Goal: Information Seeking & Learning: Find specific fact

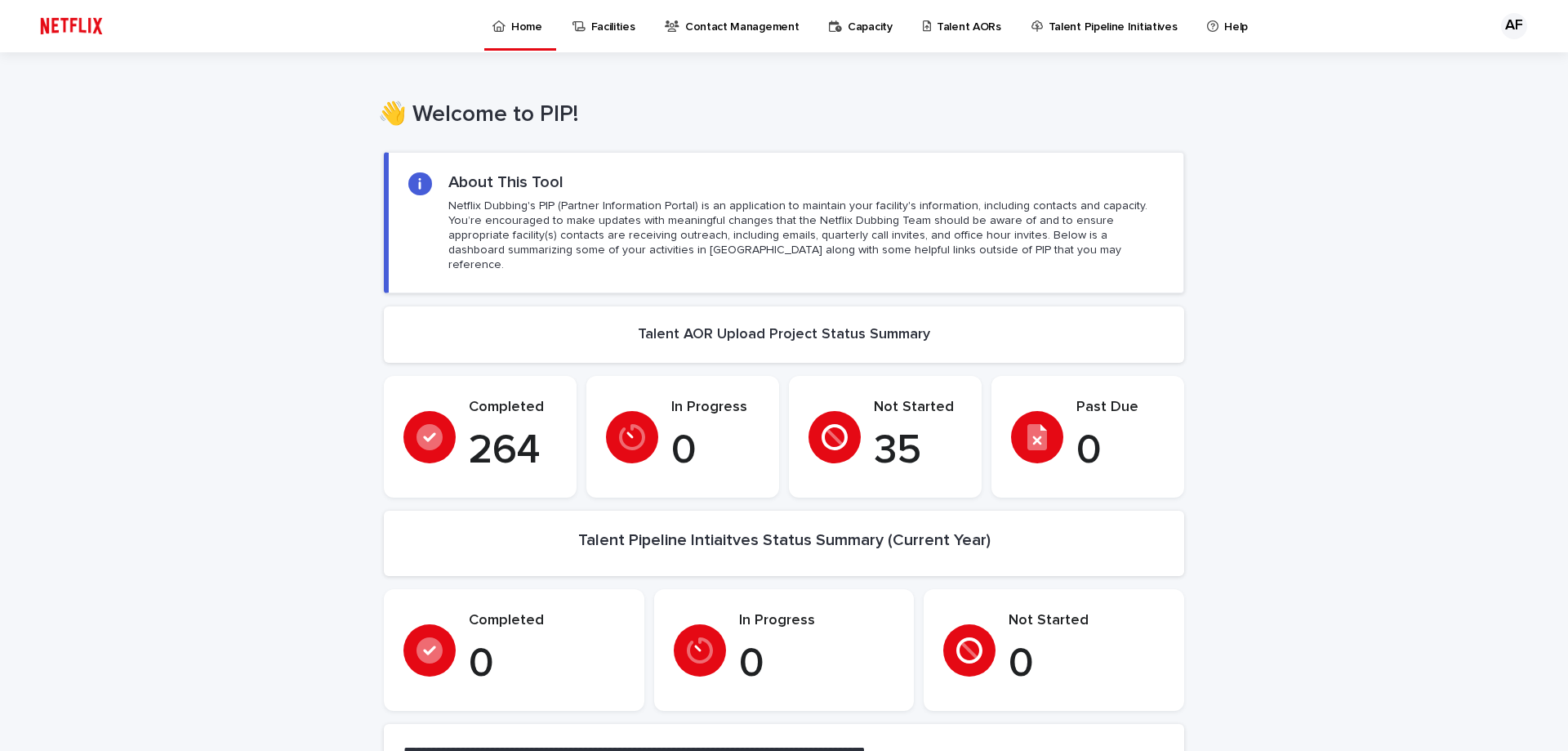
click at [960, 23] on p "Talent AORs" at bounding box center [968, 17] width 64 height 34
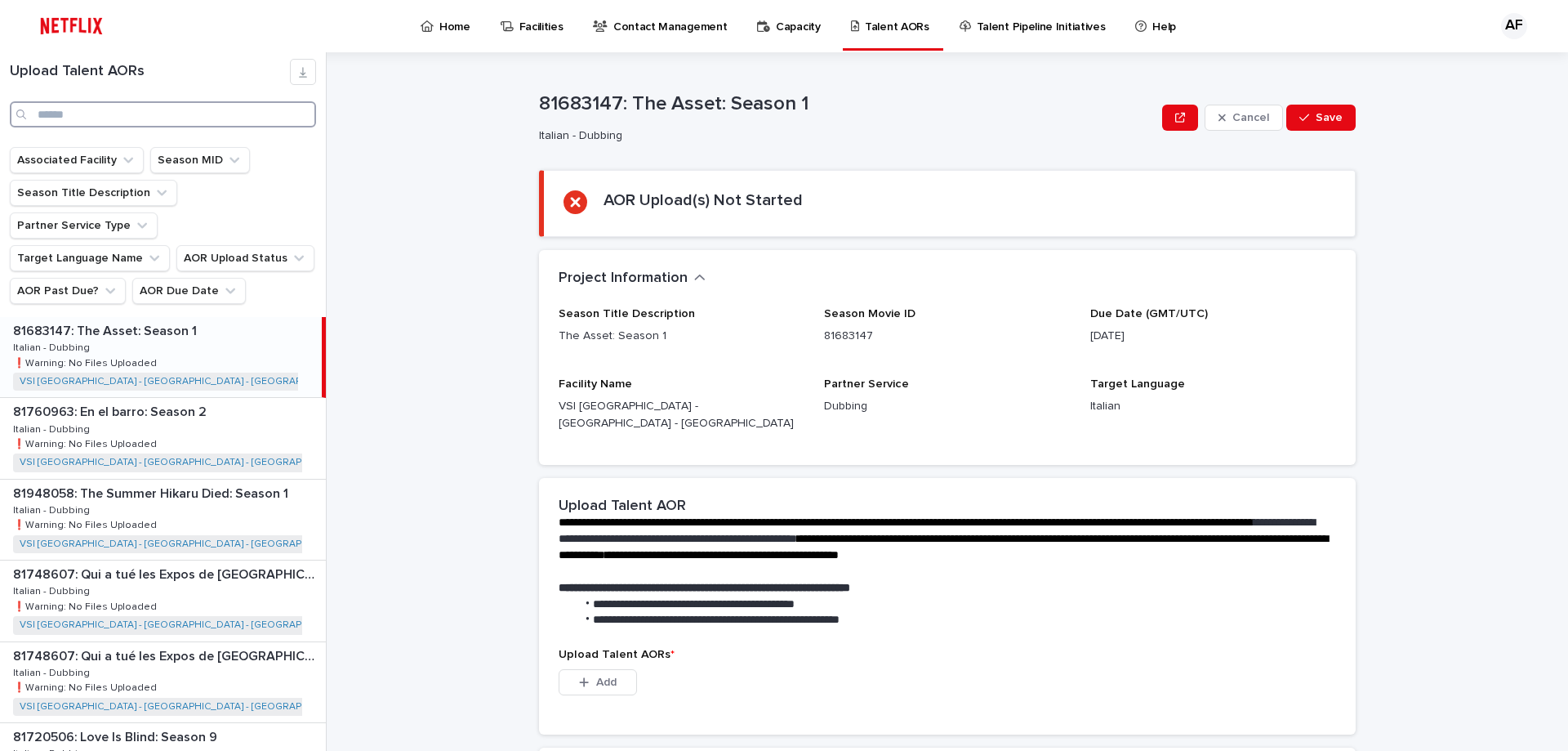
click at [125, 110] on input "Search" at bounding box center [163, 115] width 307 height 27
click at [170, 277] on button "AOR Due Date" at bounding box center [189, 291] width 114 height 27
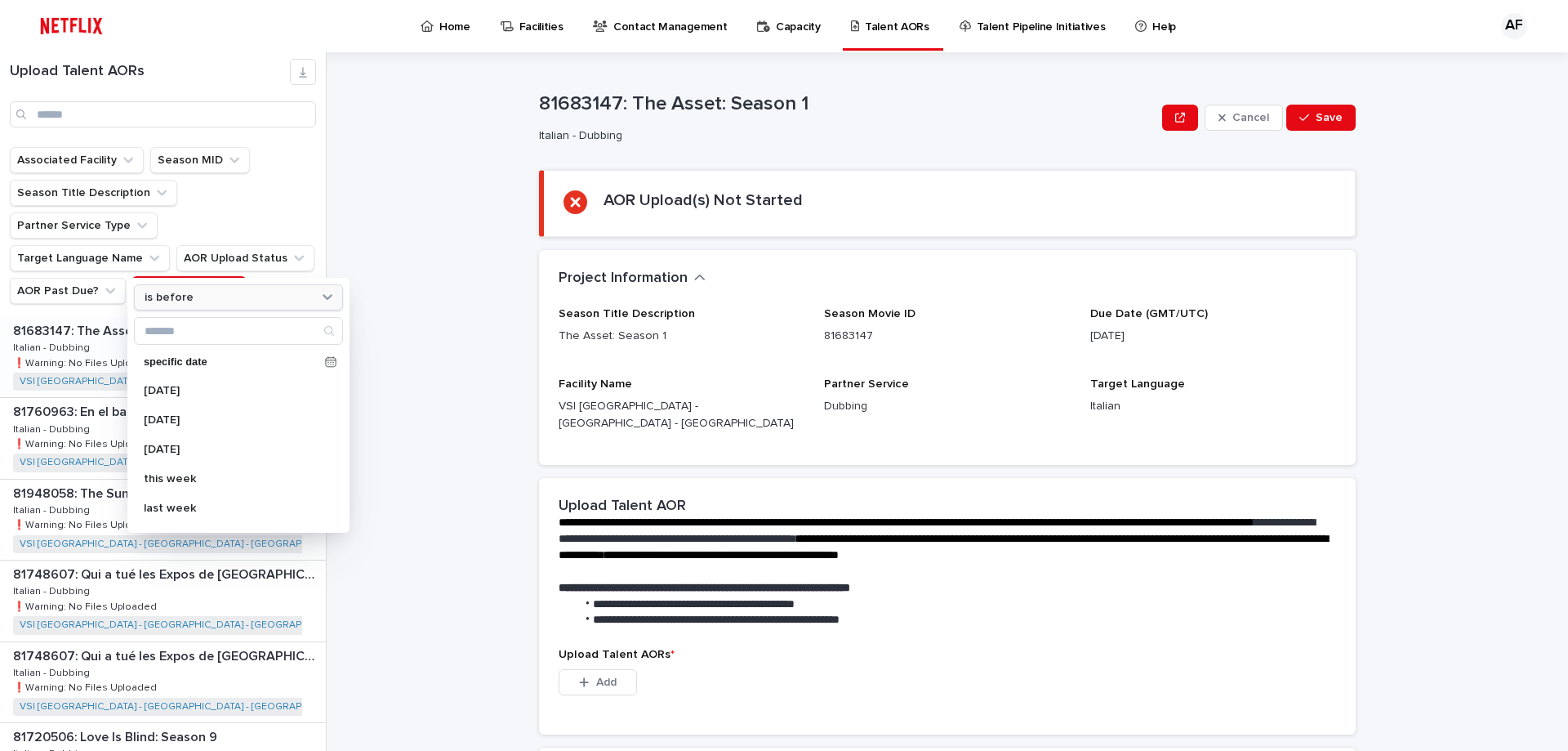
click at [196, 302] on div "is before" at bounding box center [228, 297] width 180 height 17
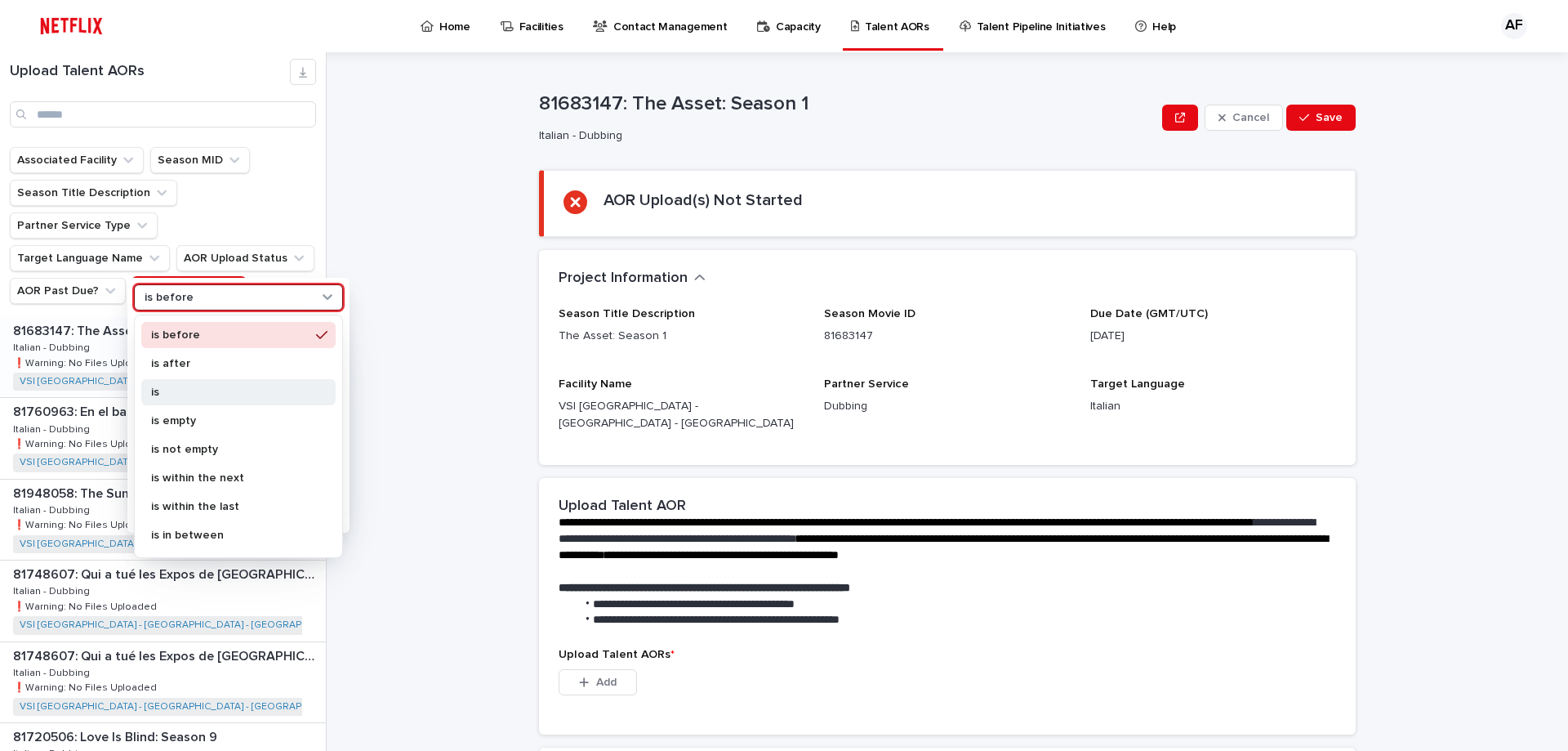
click at [199, 387] on p "is" at bounding box center [230, 391] width 158 height 11
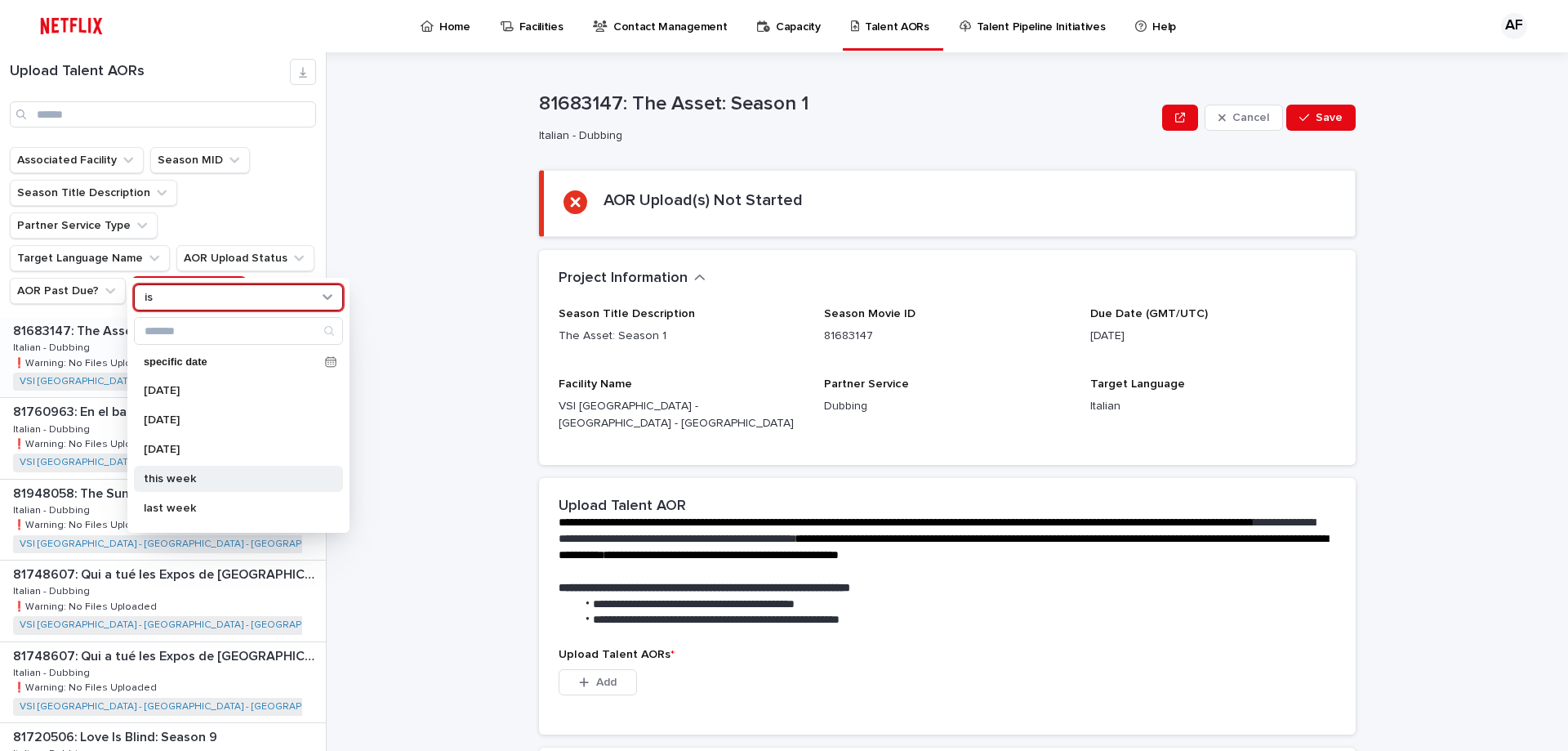
click at [190, 482] on p "this week" at bounding box center [231, 478] width 173 height 11
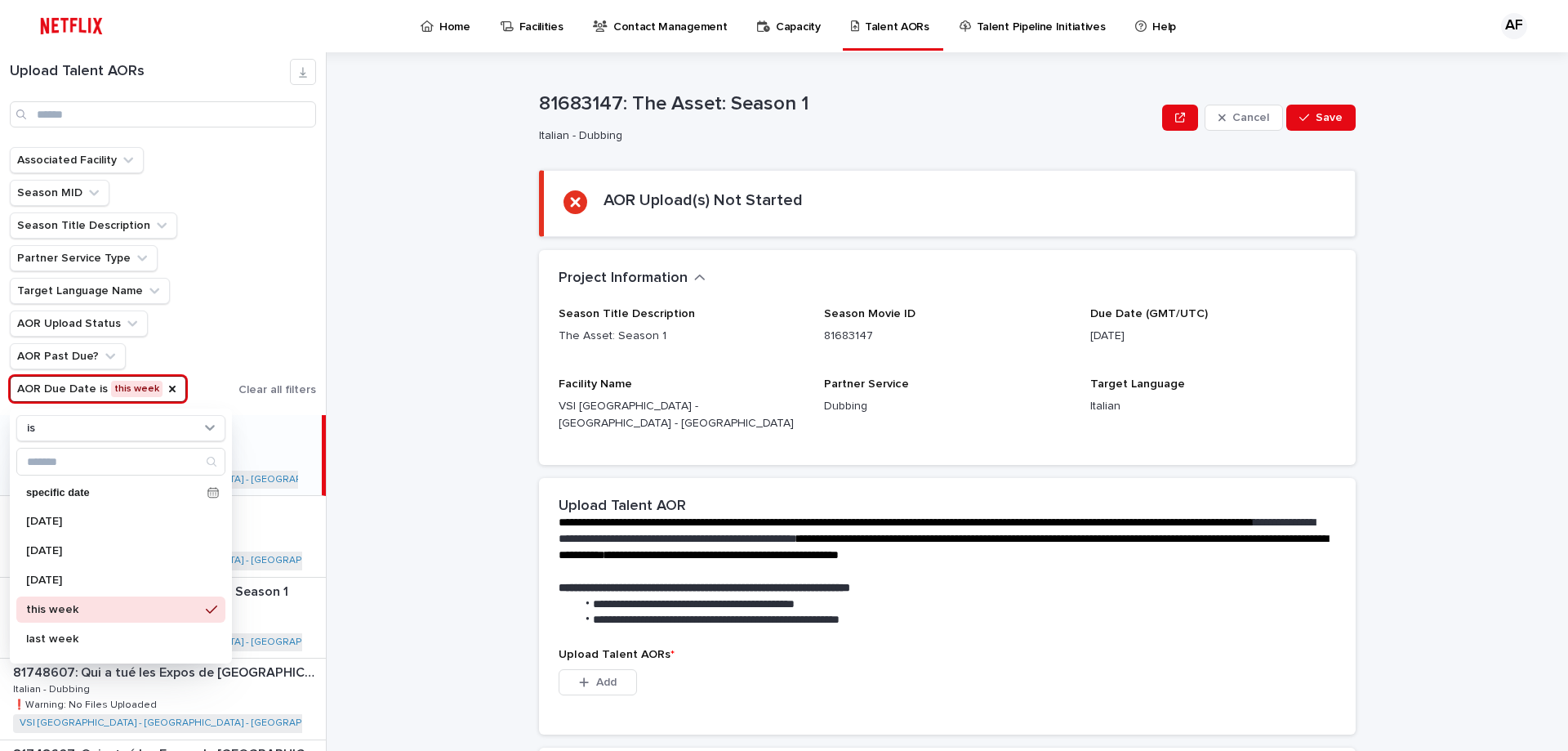
click at [380, 254] on div "**********" at bounding box center [957, 401] width 1222 height 698
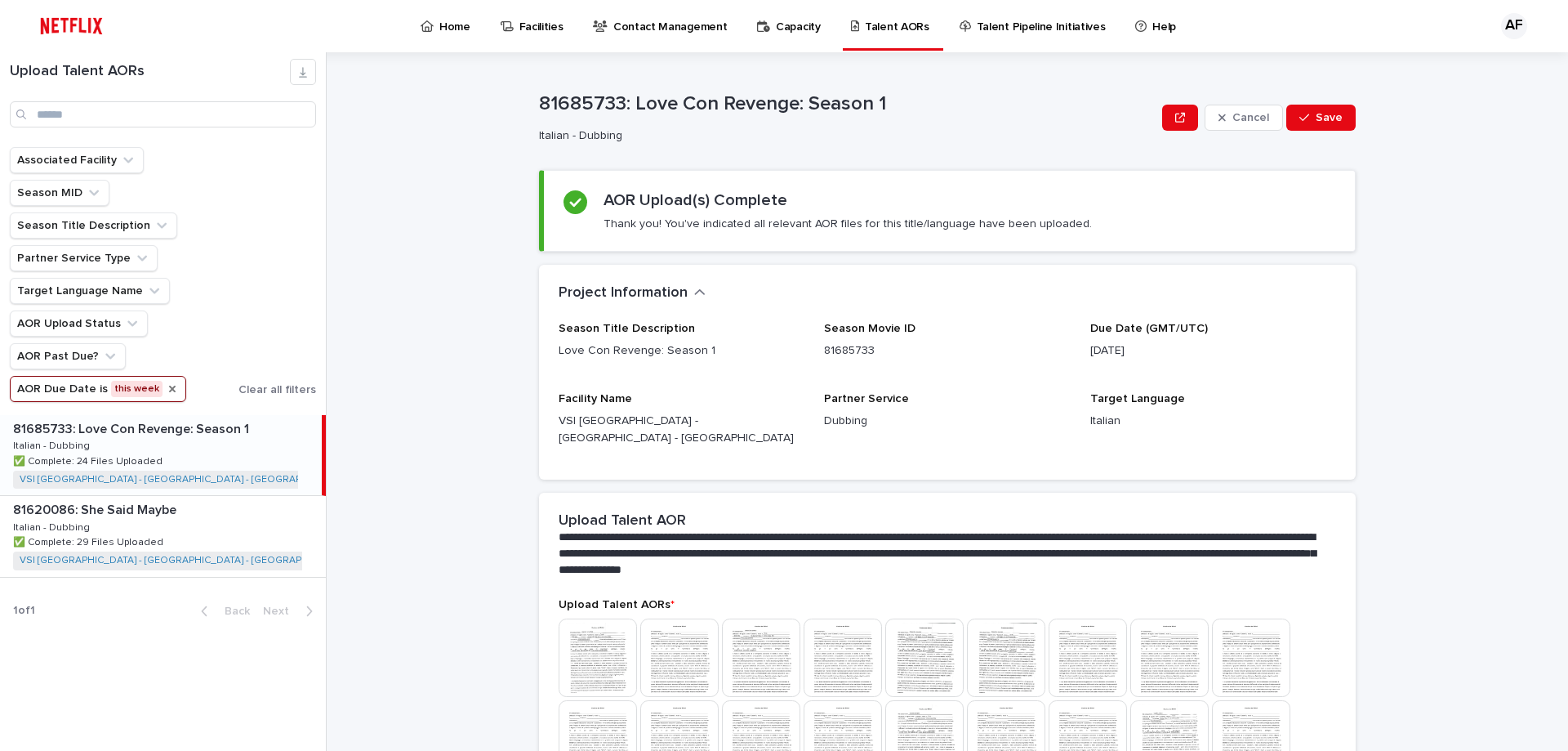
click at [169, 386] on icon "AOR Due Date" at bounding box center [171, 388] width 6 height 6
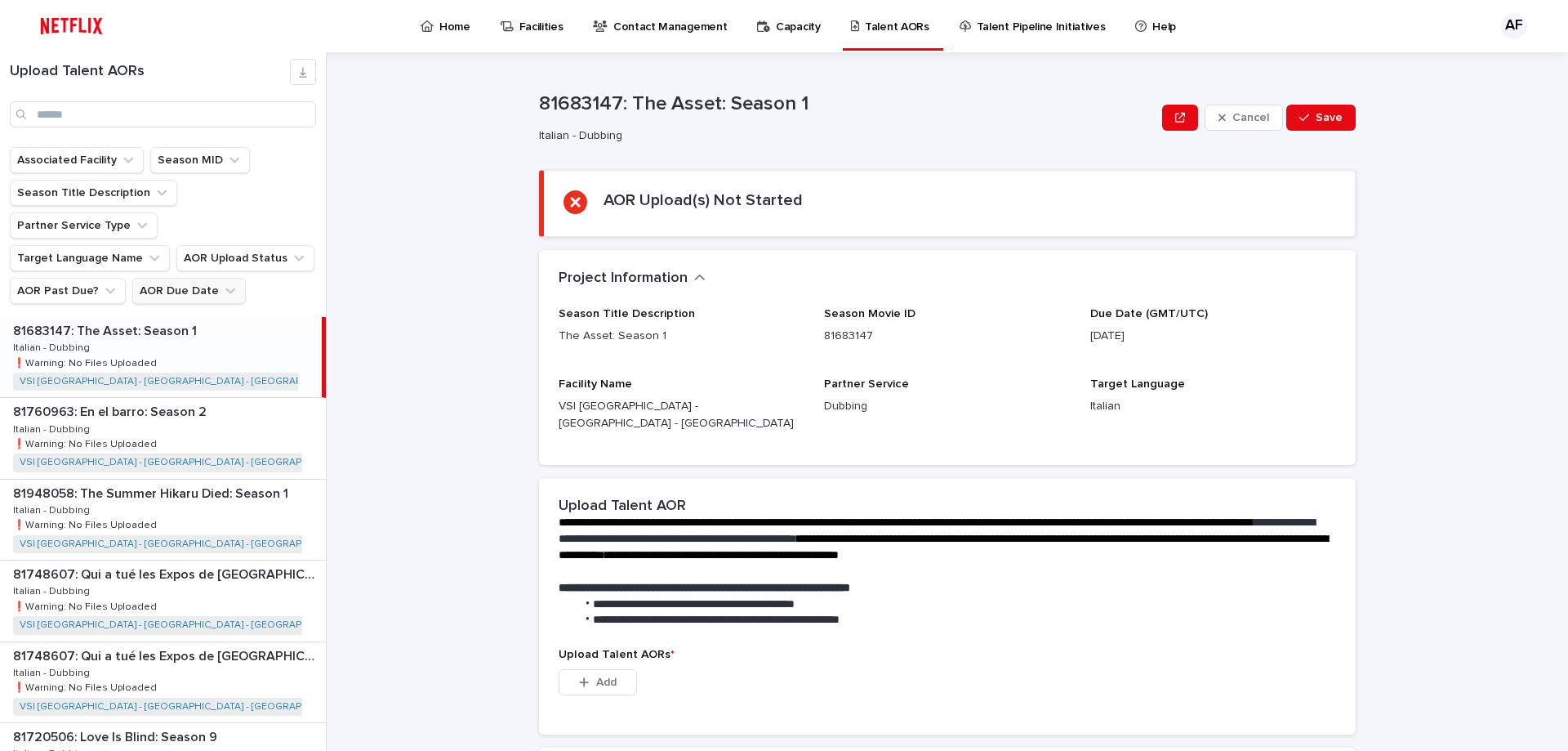
click at [189, 277] on button "AOR Due Date" at bounding box center [189, 291] width 114 height 27
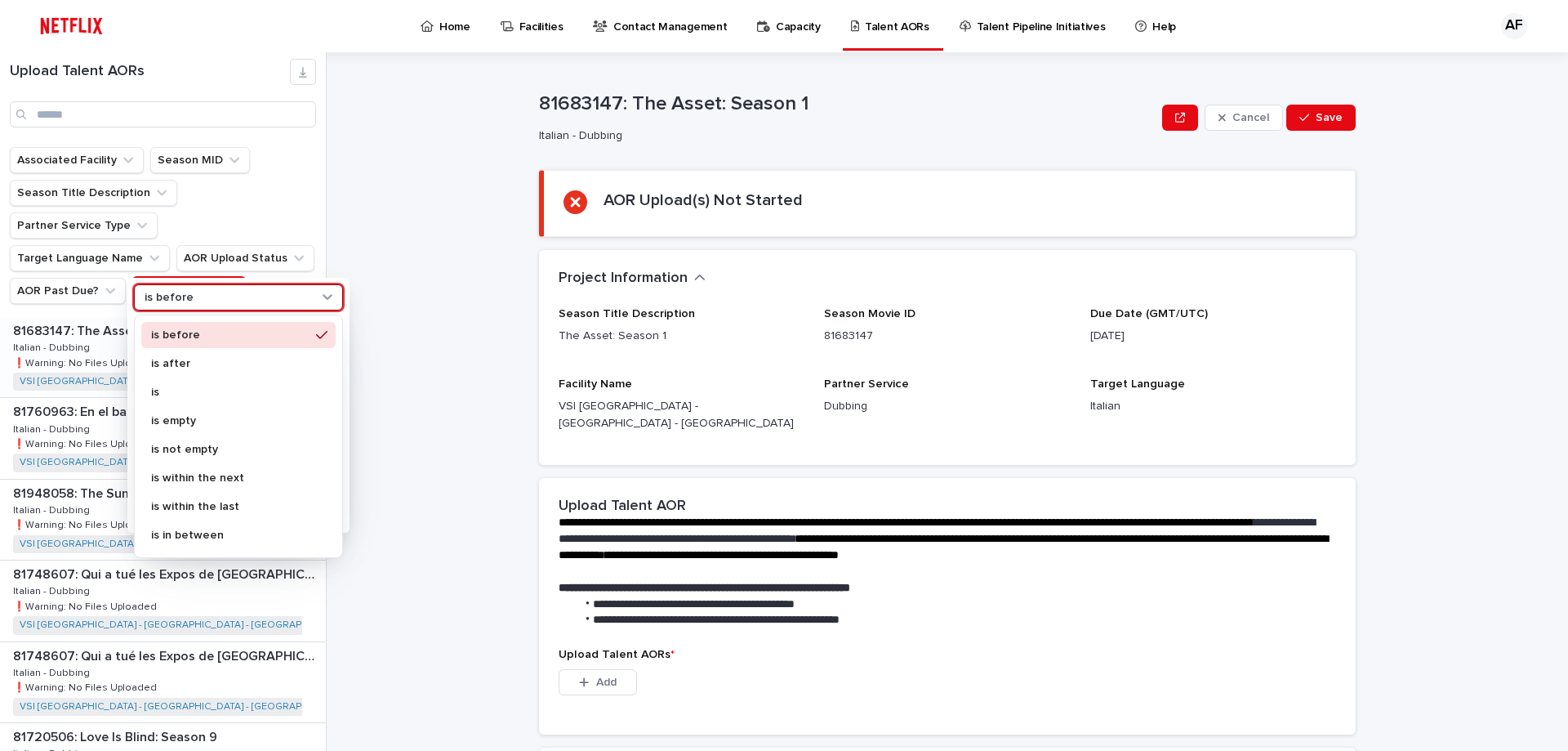
click at [208, 293] on div "is before" at bounding box center [228, 297] width 180 height 17
click at [180, 385] on div "is" at bounding box center [239, 392] width 194 height 27
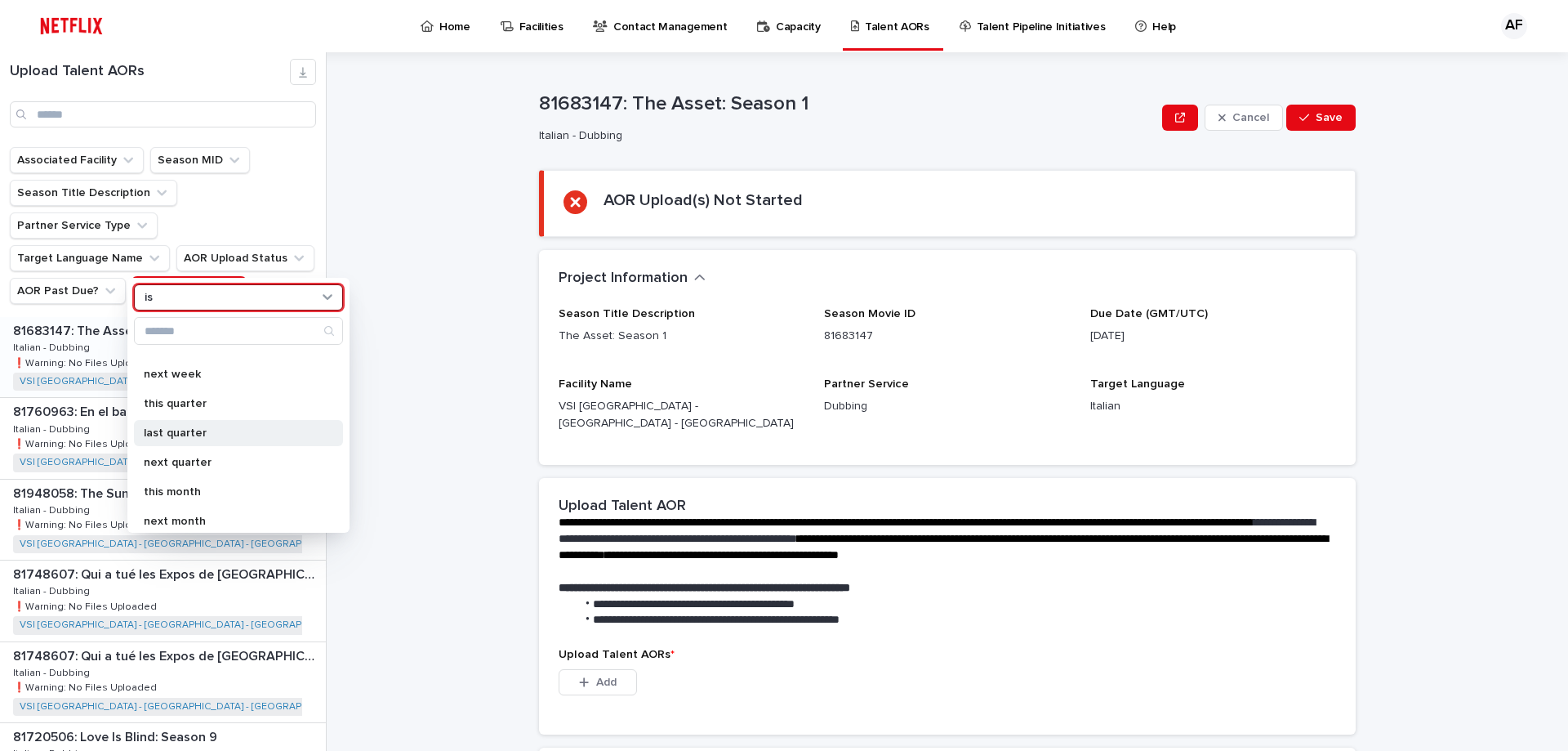
scroll to position [81, 0]
click at [184, 444] on div "next week" at bounding box center [239, 456] width 209 height 27
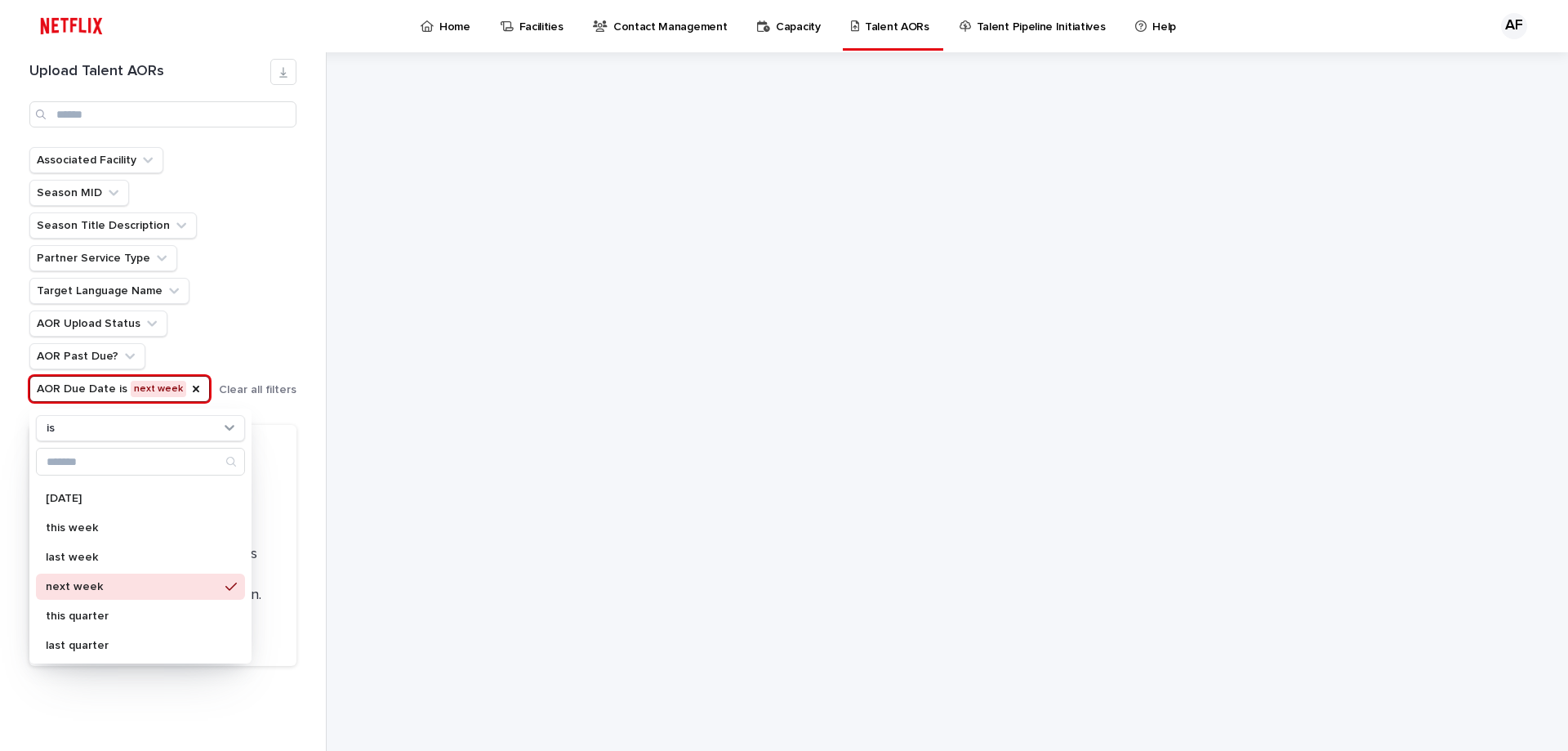
click at [436, 244] on div at bounding box center [957, 401] width 1222 height 698
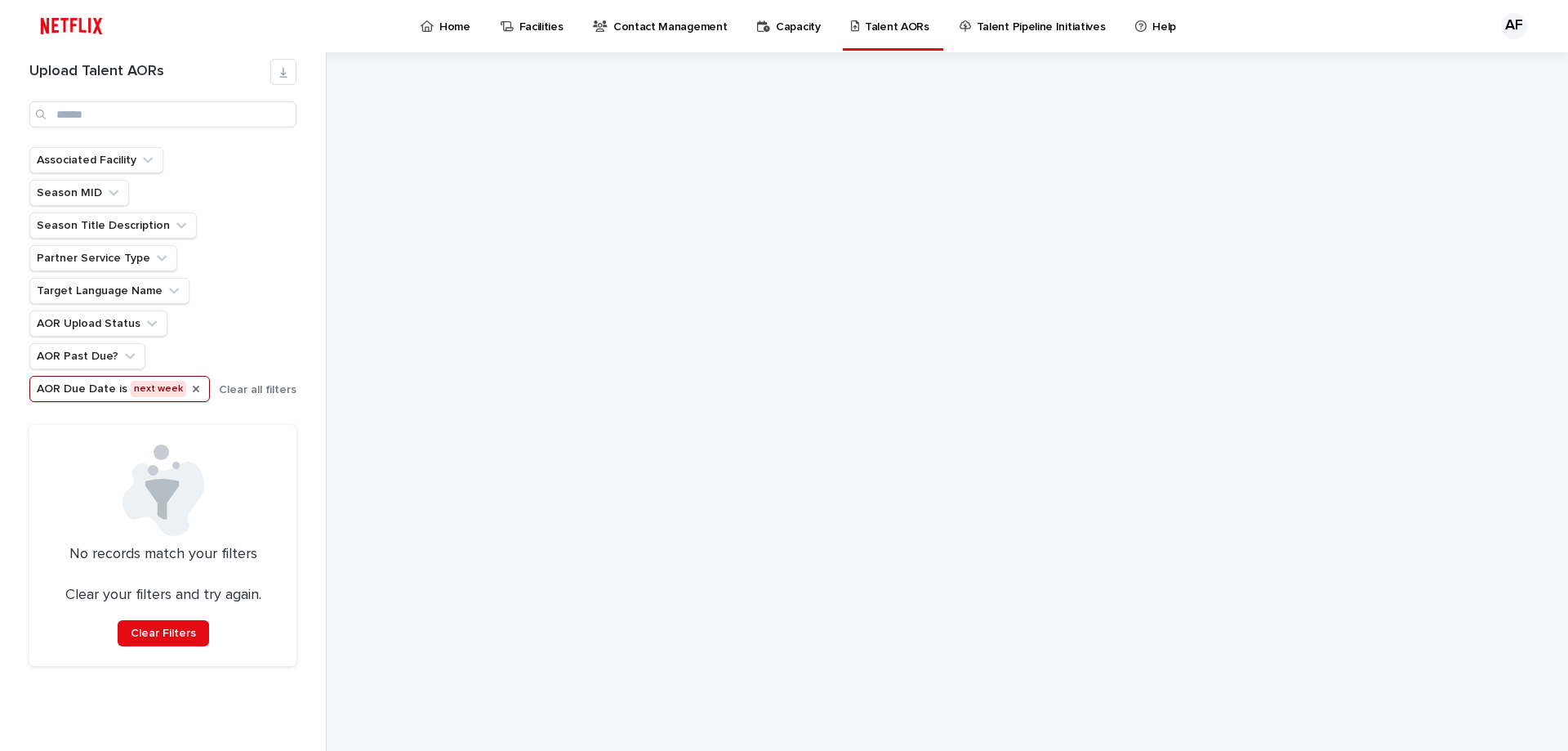
click at [189, 391] on icon "AOR Due Date" at bounding box center [195, 389] width 13 height 13
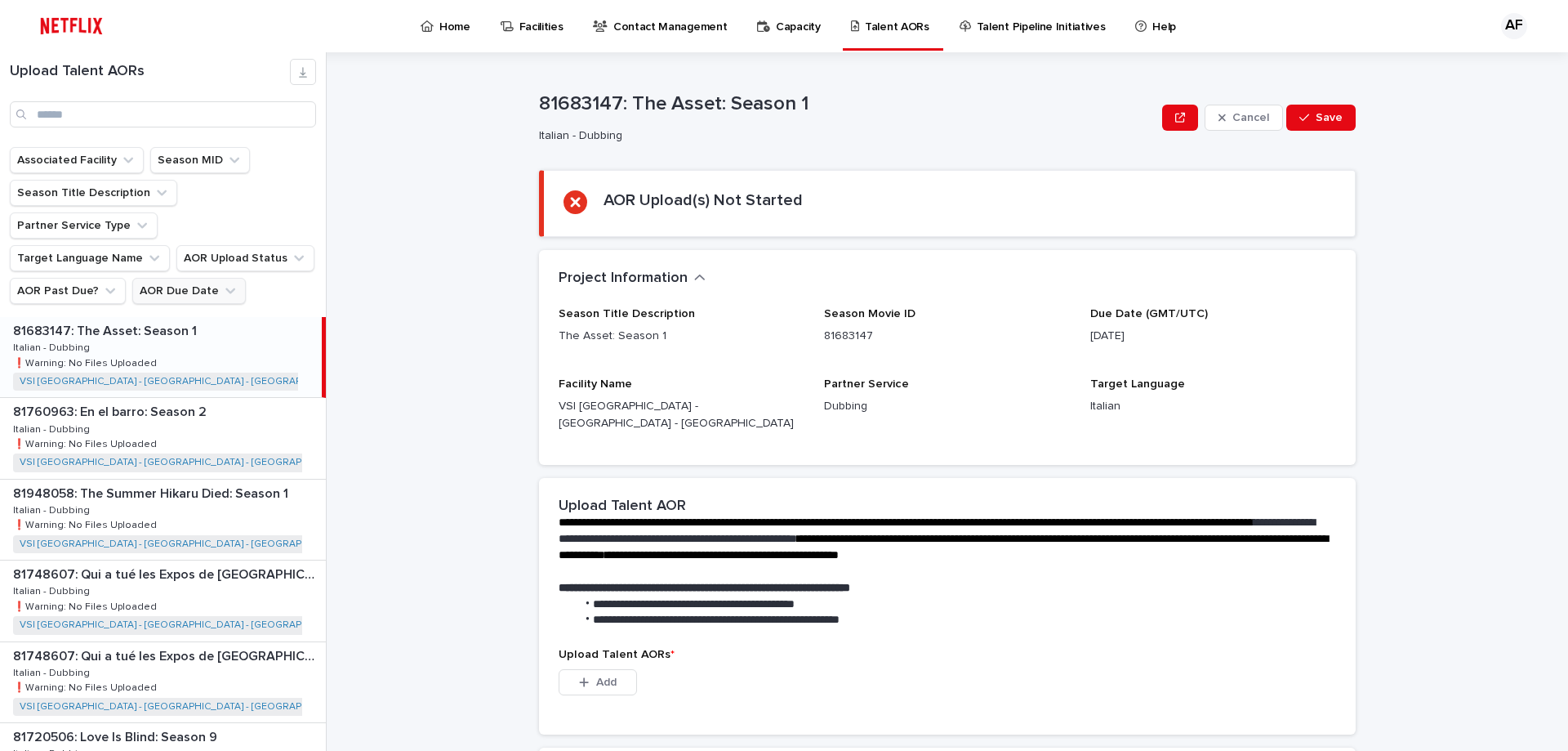
click at [224, 317] on div "81683147: The Asset: Season 1 81683147: The Asset: Season 1 Italian - Dubbing I…" at bounding box center [161, 357] width 322 height 80
click at [211, 277] on button "AOR Due Date" at bounding box center [189, 291] width 114 height 27
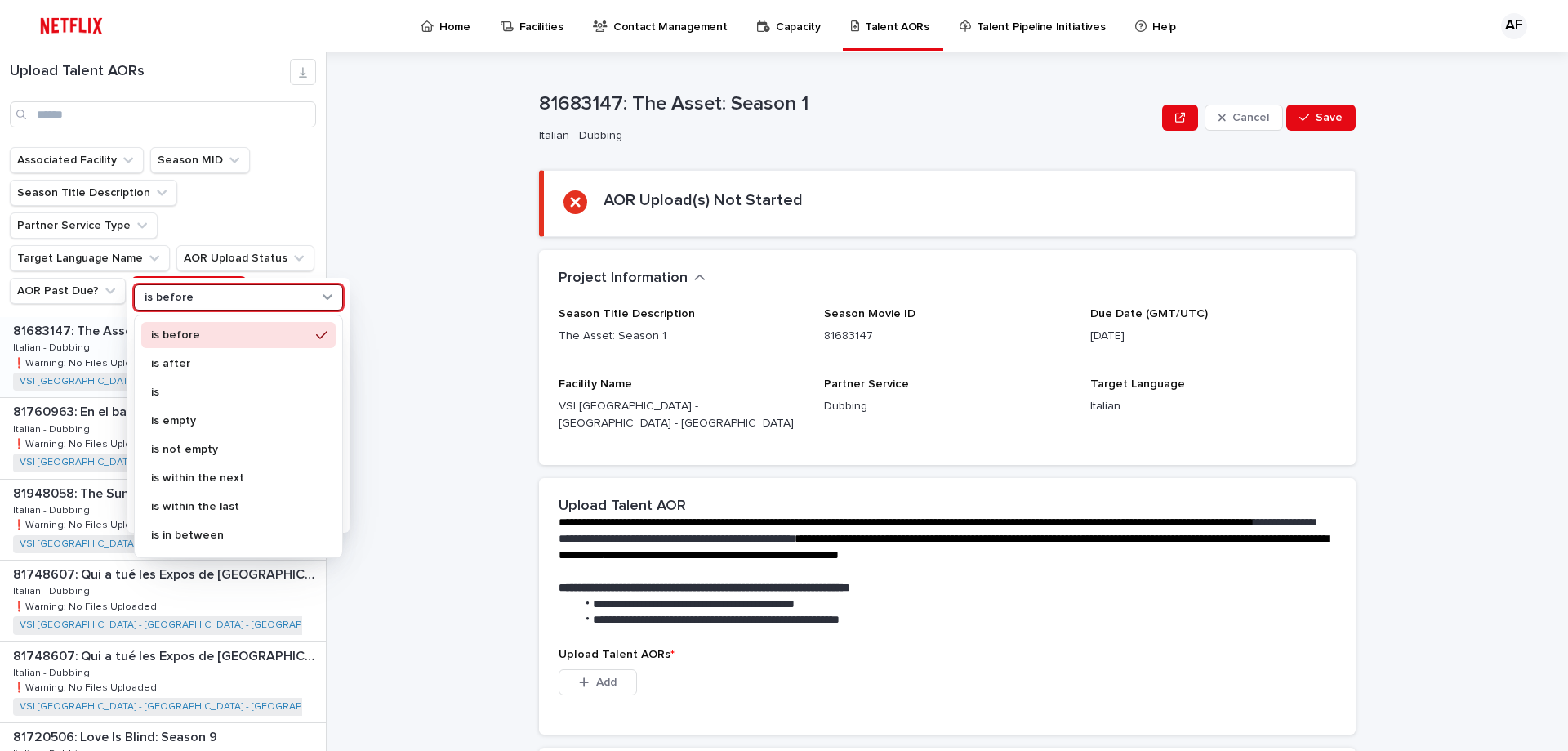
click at [223, 300] on div "is before" at bounding box center [228, 297] width 180 height 17
click at [187, 387] on p "is" at bounding box center [230, 391] width 158 height 11
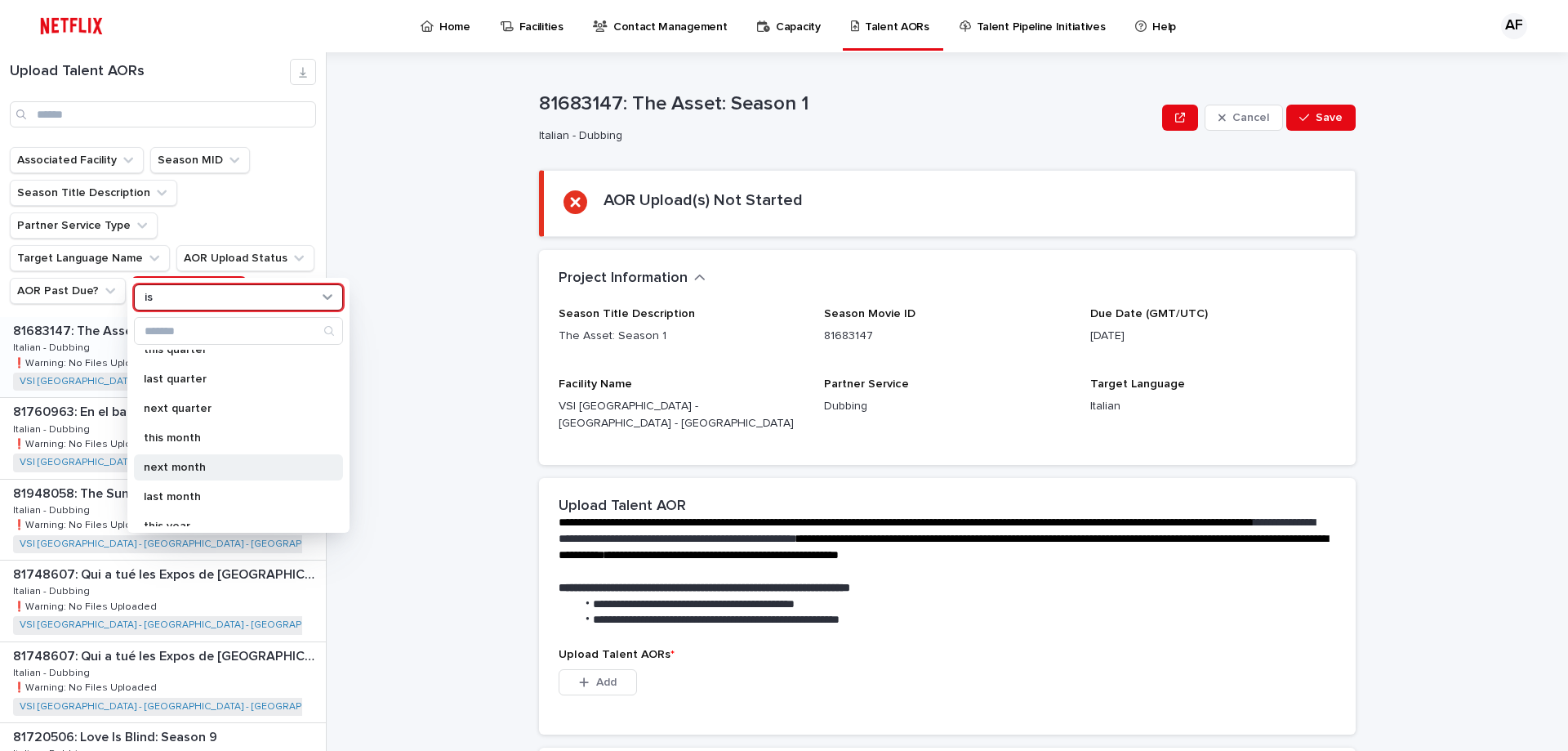
scroll to position [245, 0]
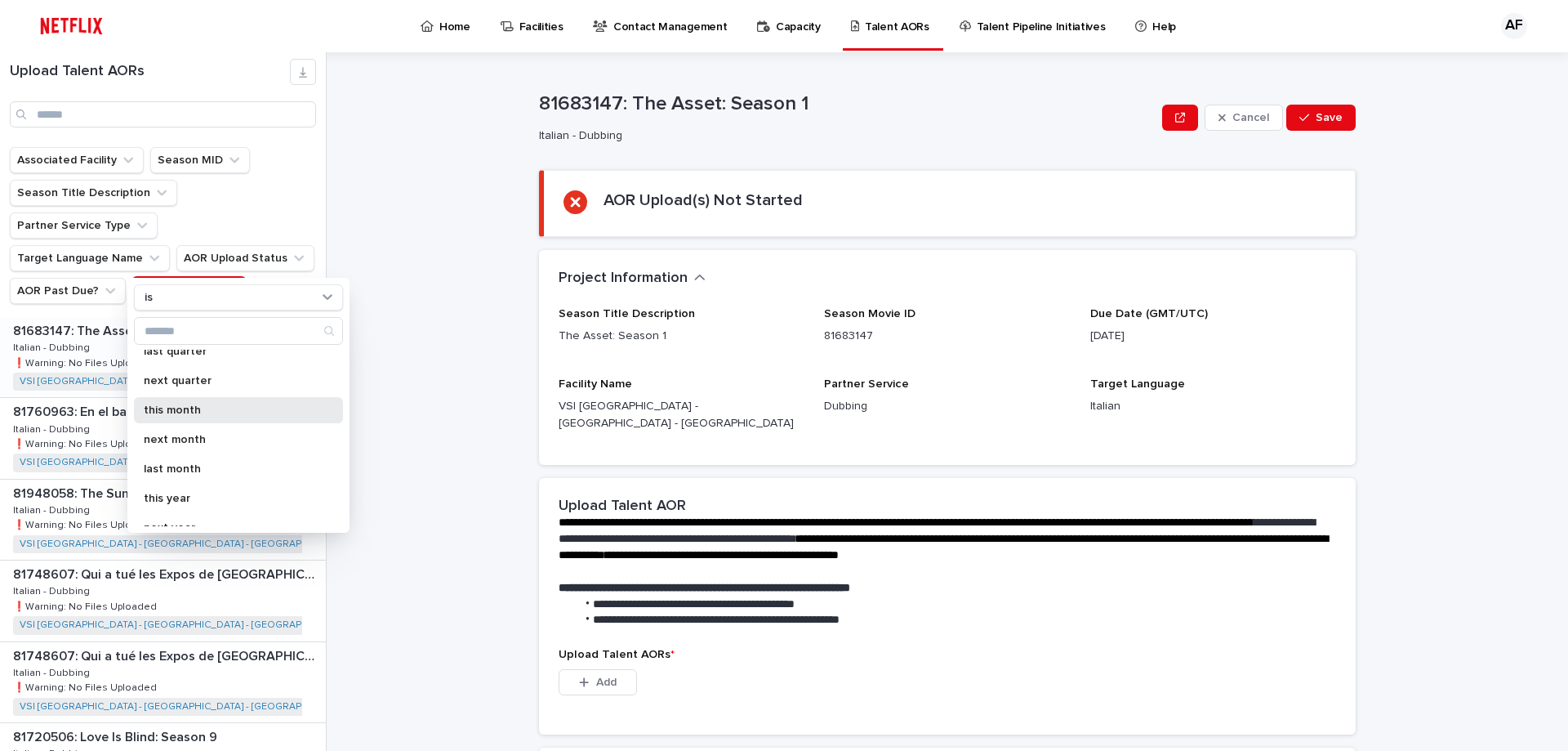
click at [207, 413] on p "this month" at bounding box center [231, 410] width 173 height 11
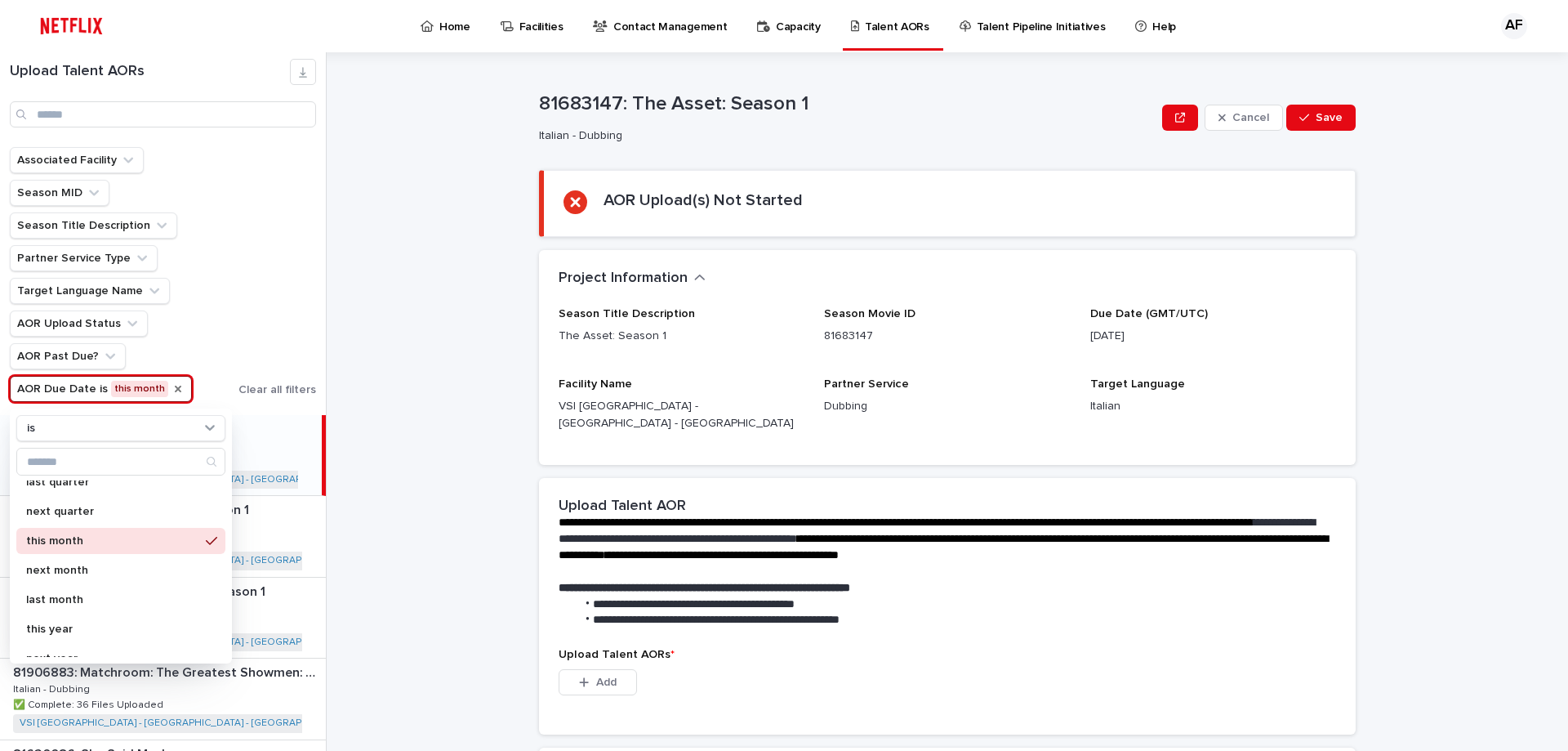
click at [373, 330] on div "**********" at bounding box center [957, 401] width 1222 height 698
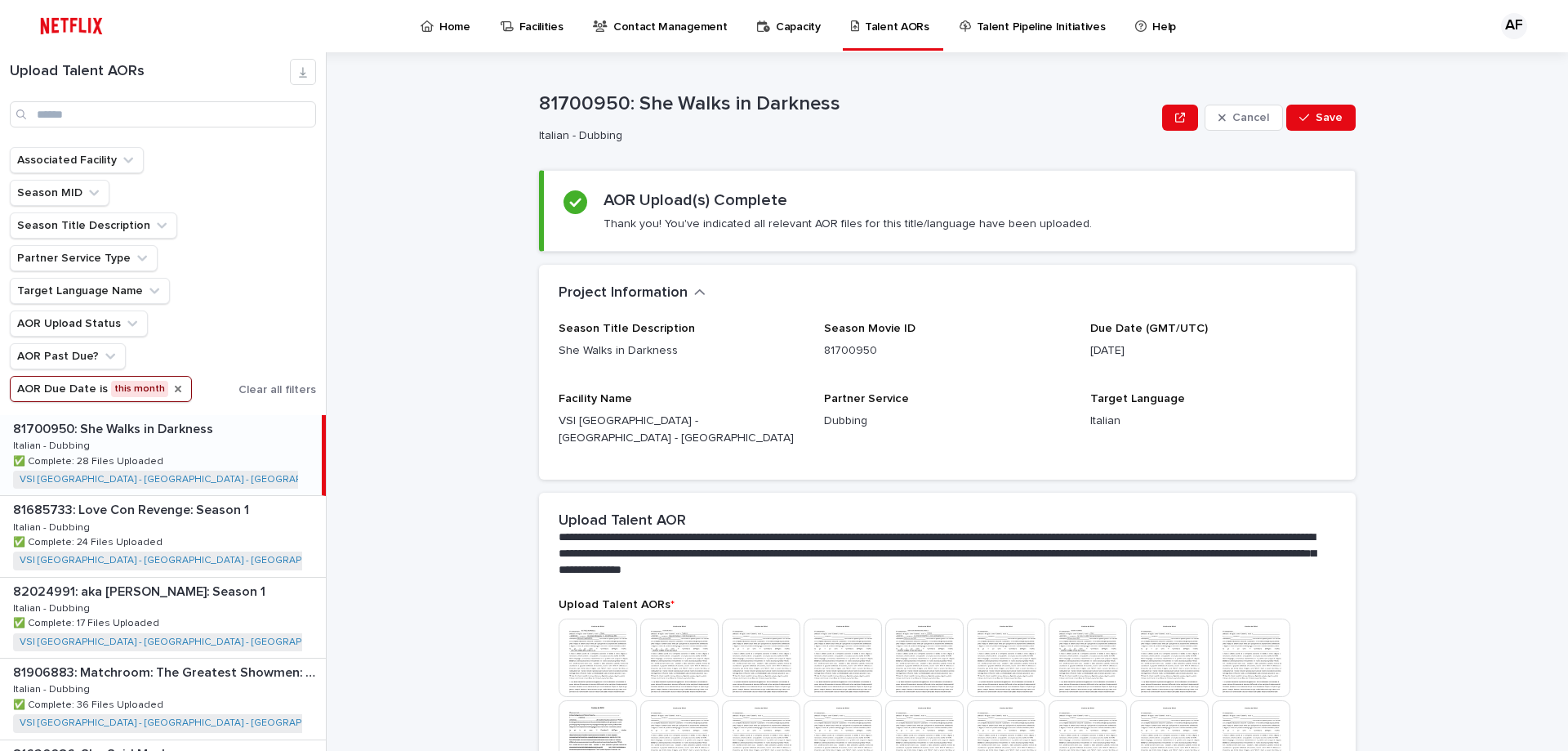
click at [175, 388] on icon "AOR Due Date" at bounding box center [178, 388] width 6 height 6
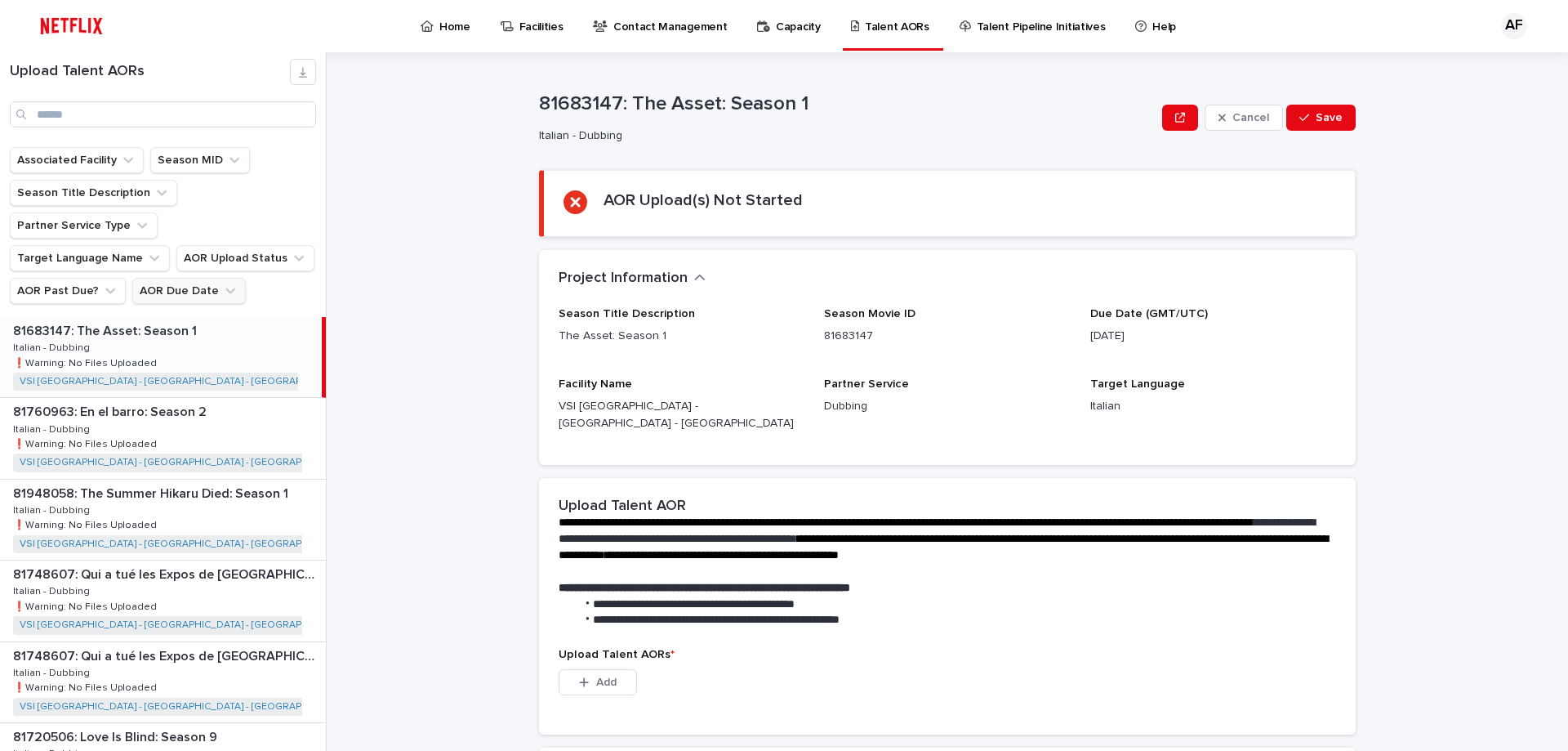
click at [186, 277] on button "AOR Due Date" at bounding box center [189, 291] width 114 height 27
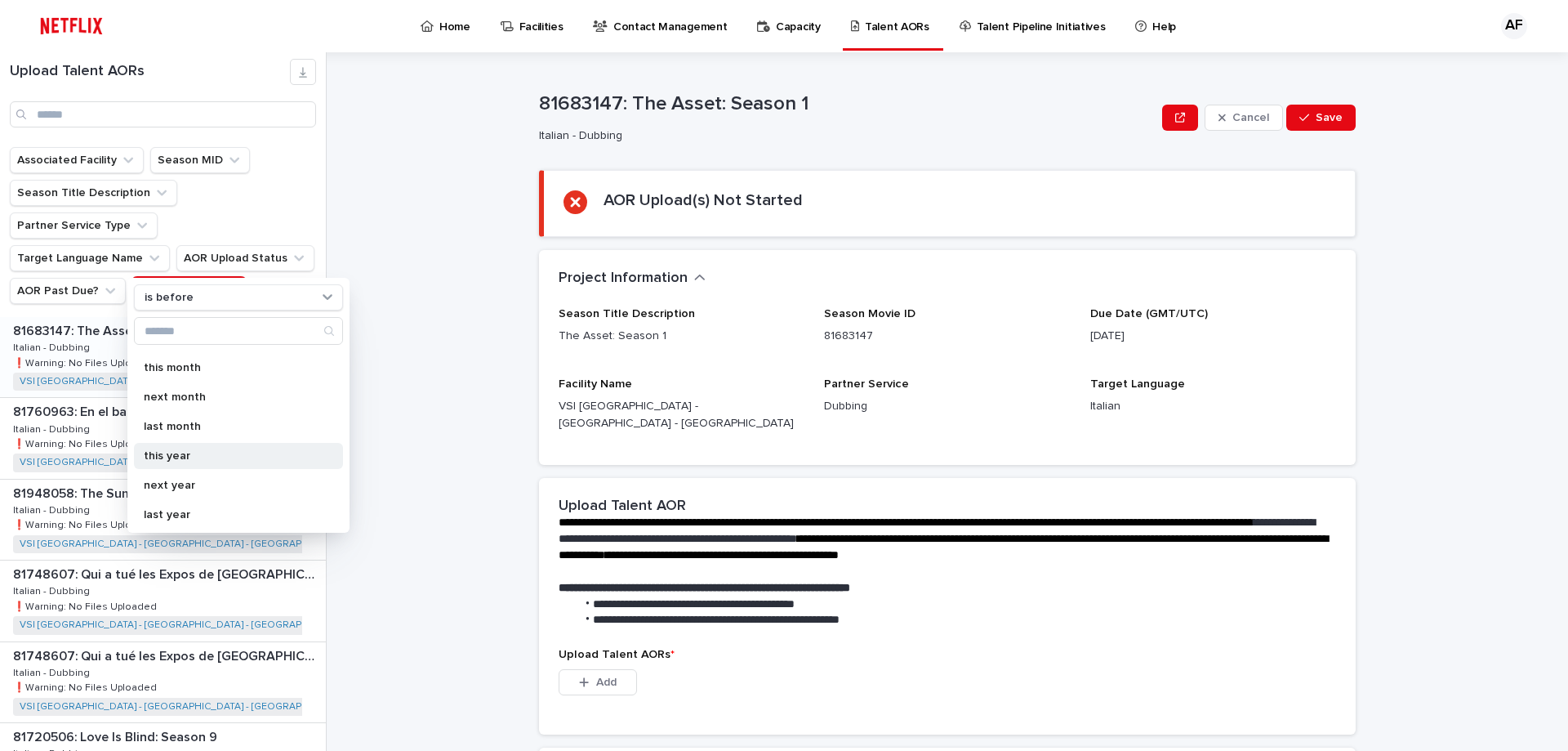
scroll to position [289, 0]
click at [200, 292] on div "is before" at bounding box center [228, 297] width 180 height 17
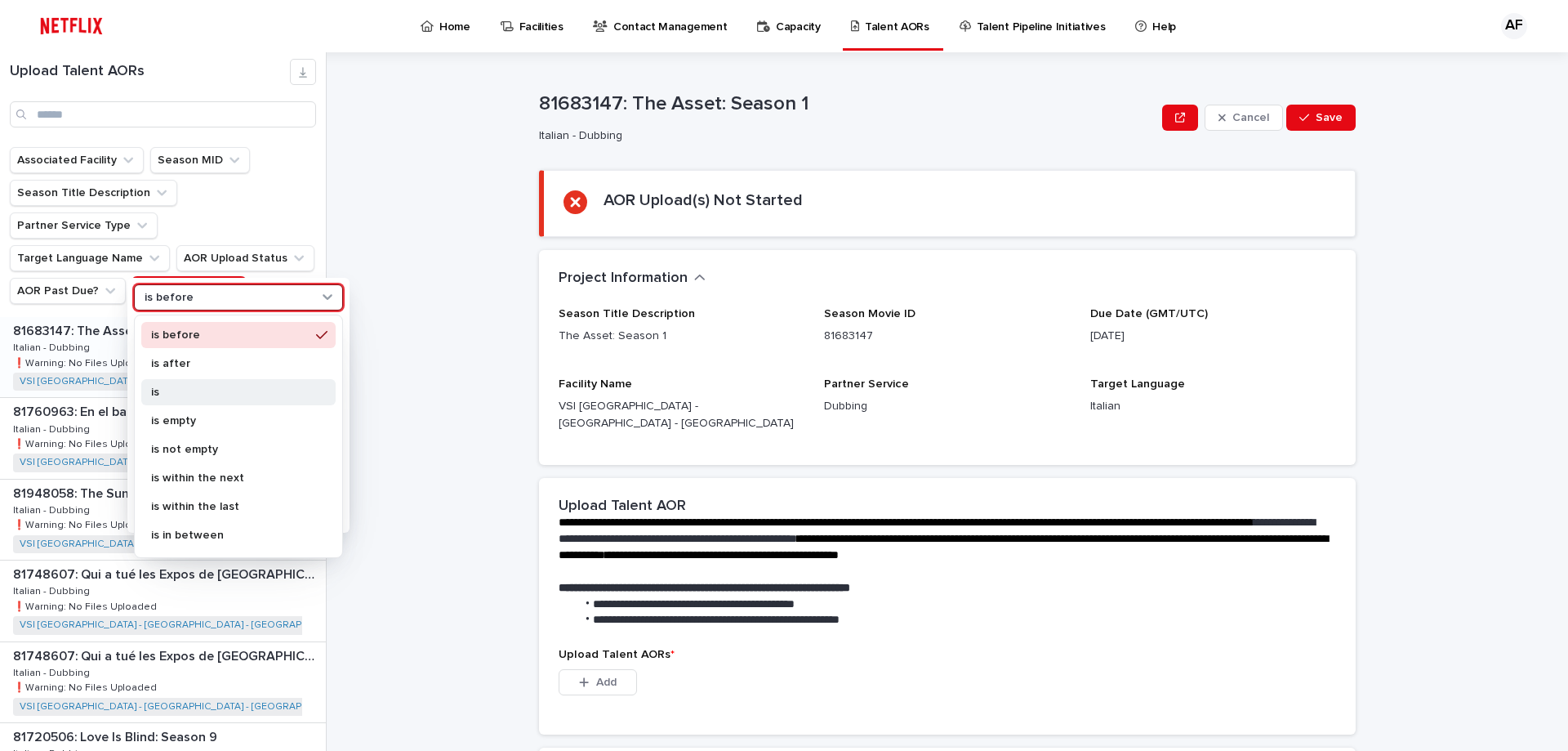
click at [187, 387] on p "is" at bounding box center [230, 391] width 158 height 11
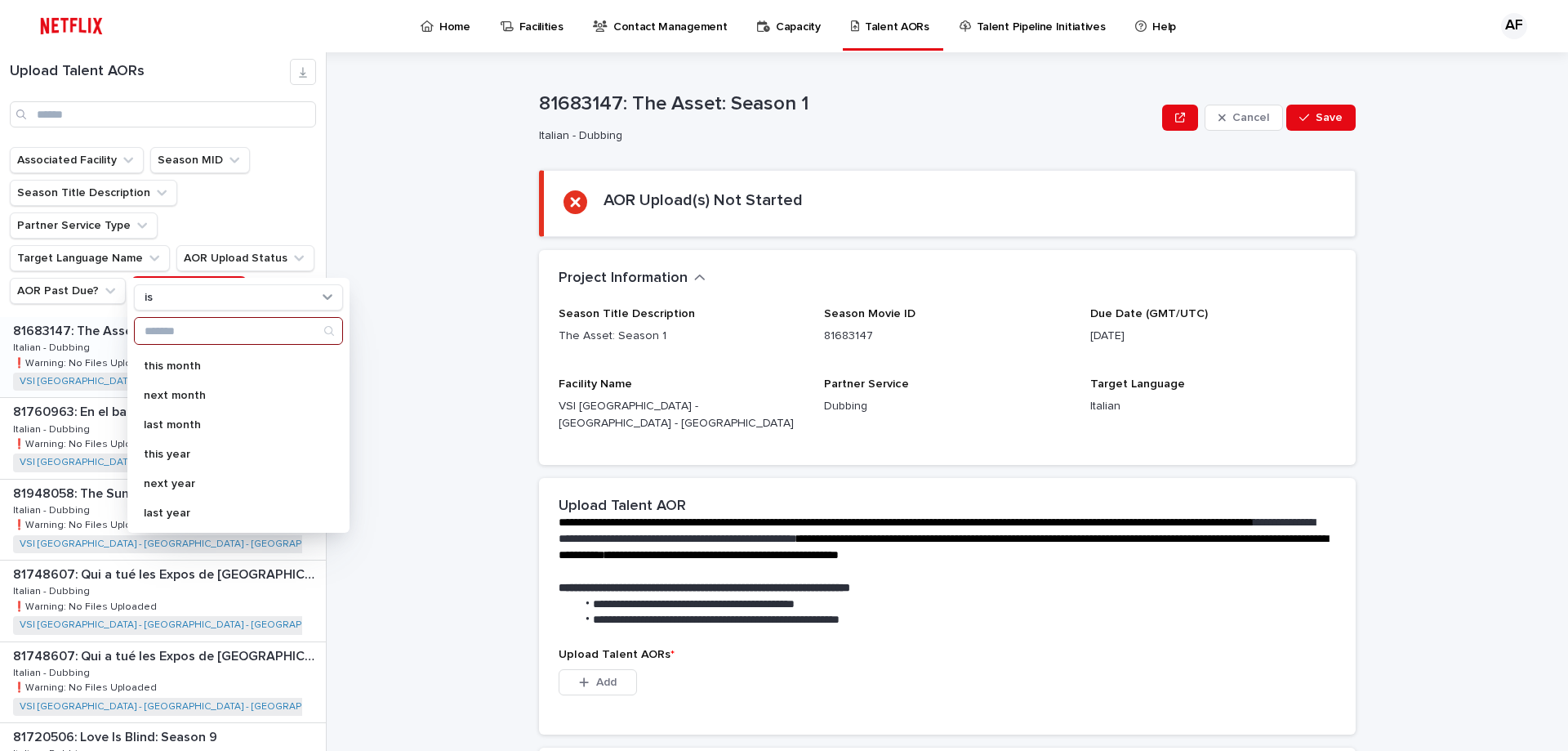
click at [215, 330] on input "Search" at bounding box center [239, 331] width 208 height 27
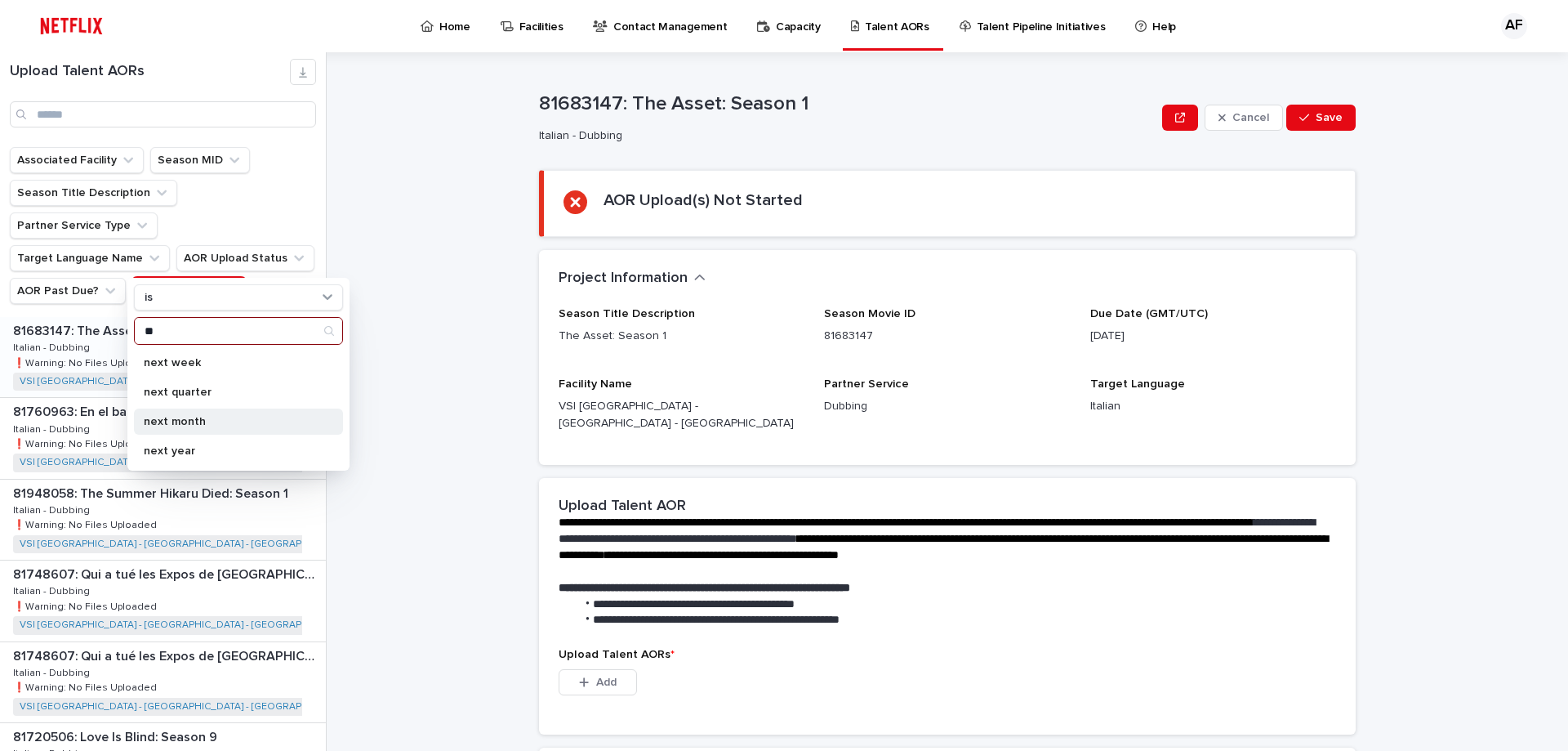
type input "**"
click at [194, 425] on p "next month" at bounding box center [231, 421] width 173 height 11
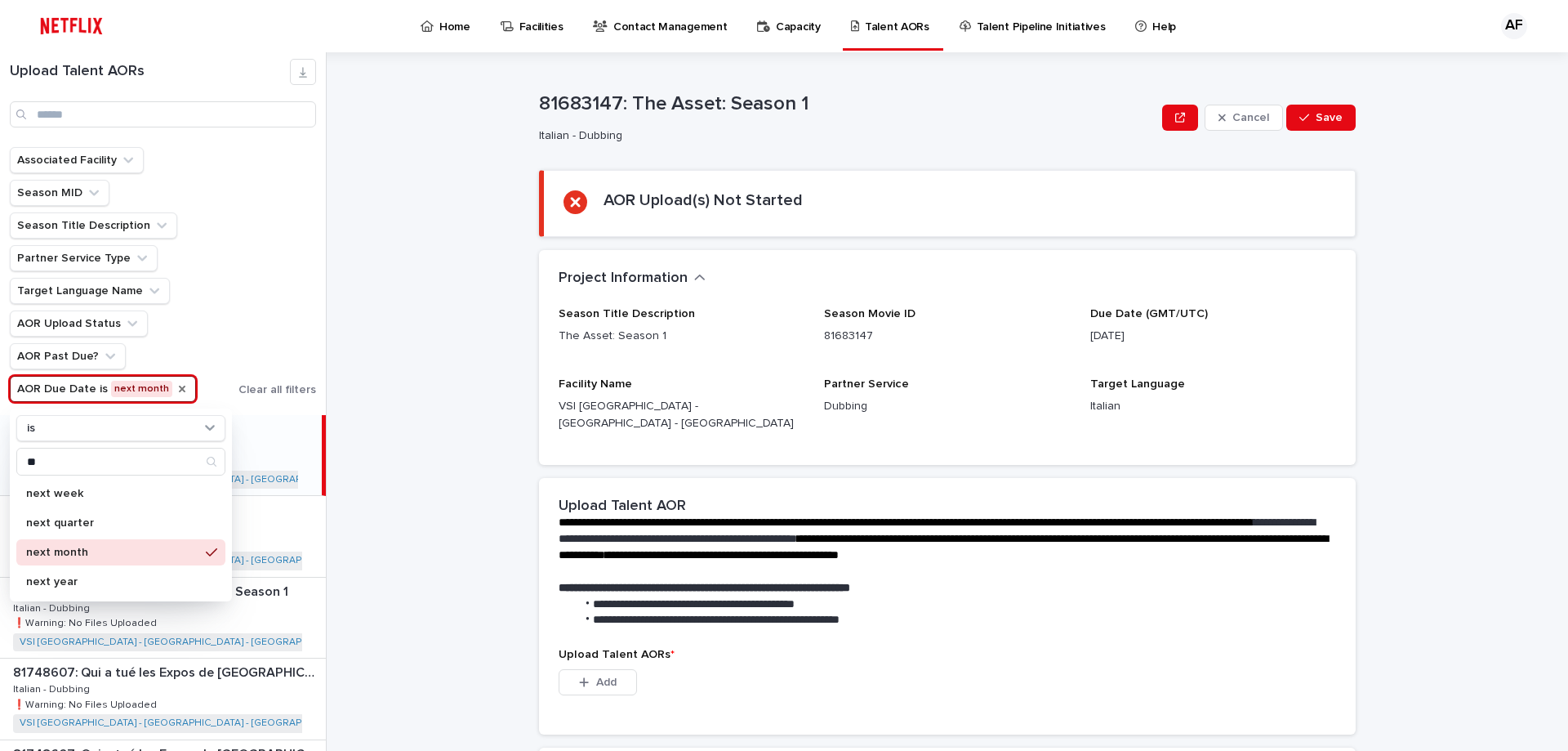
click at [428, 360] on div "**********" at bounding box center [957, 401] width 1222 height 698
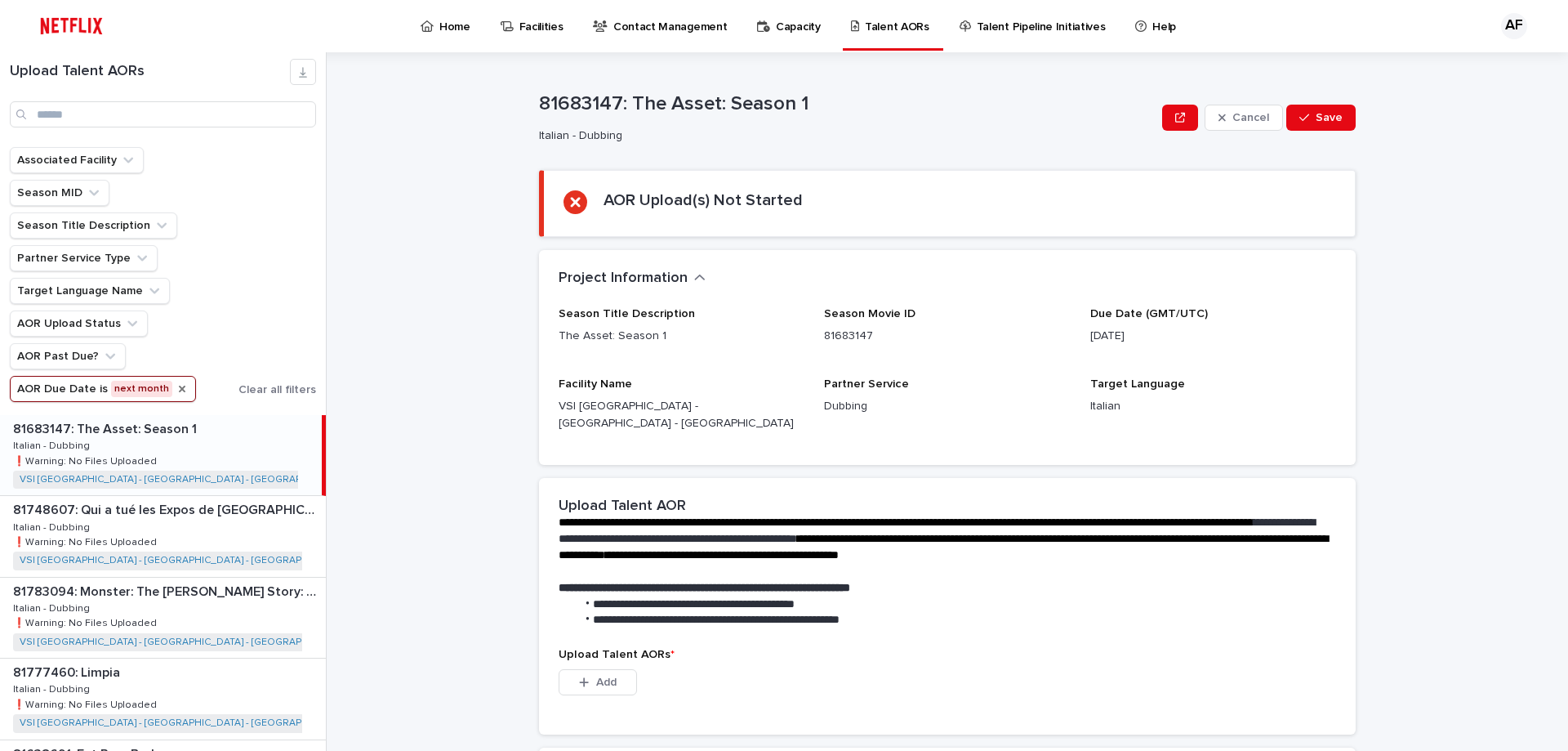
click at [189, 436] on p "81683147: The Asset: Season 1" at bounding box center [107, 427] width 187 height 19
click at [185, 529] on div "81748607: Qui a tué les Expos de [GEOGRAPHIC_DATA]? (Who Killed the Montreal Ex…" at bounding box center [163, 535] width 326 height 80
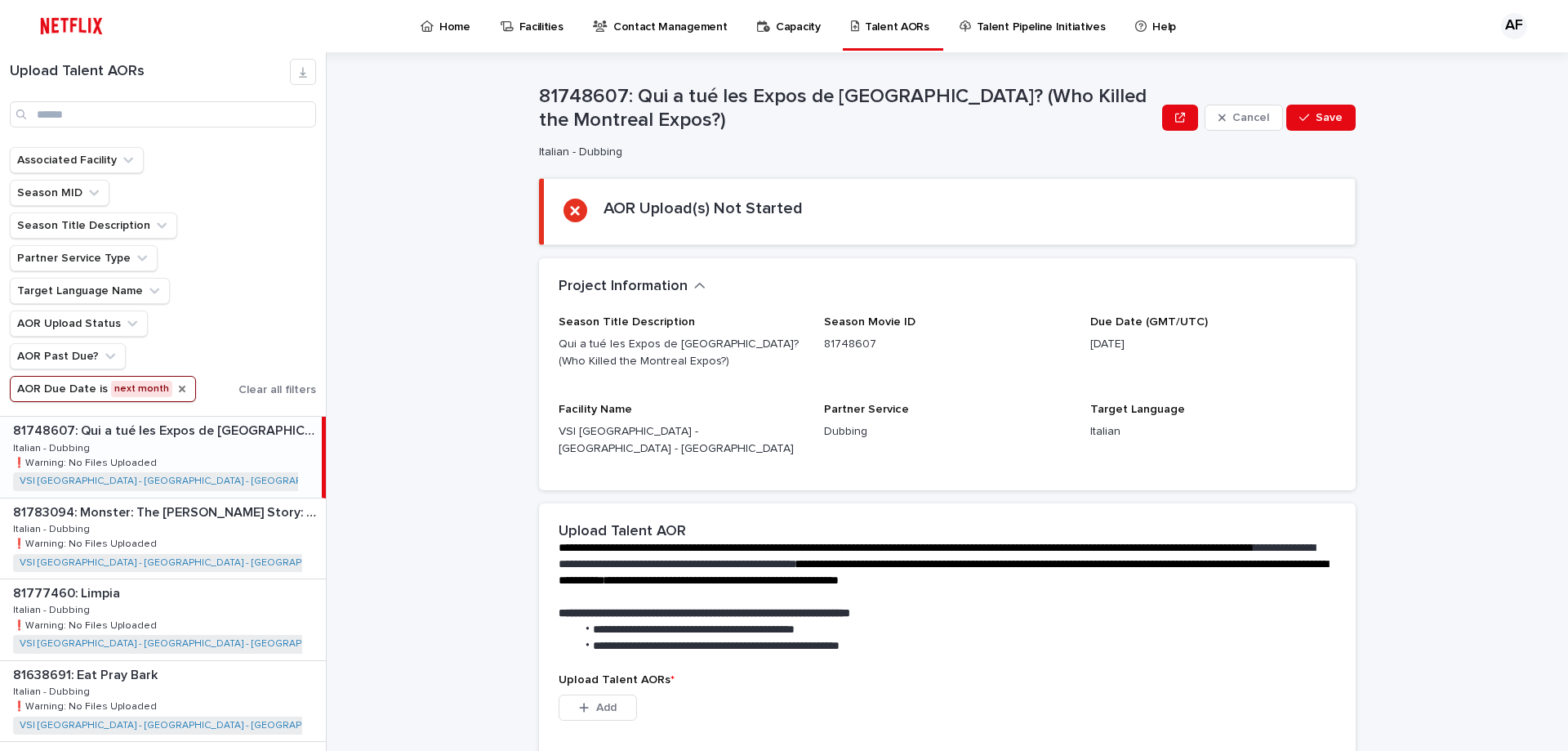
scroll to position [81, 0]
click at [227, 517] on p "81783094: Monster: The [PERSON_NAME] Story: Season 1" at bounding box center [168, 508] width 309 height 19
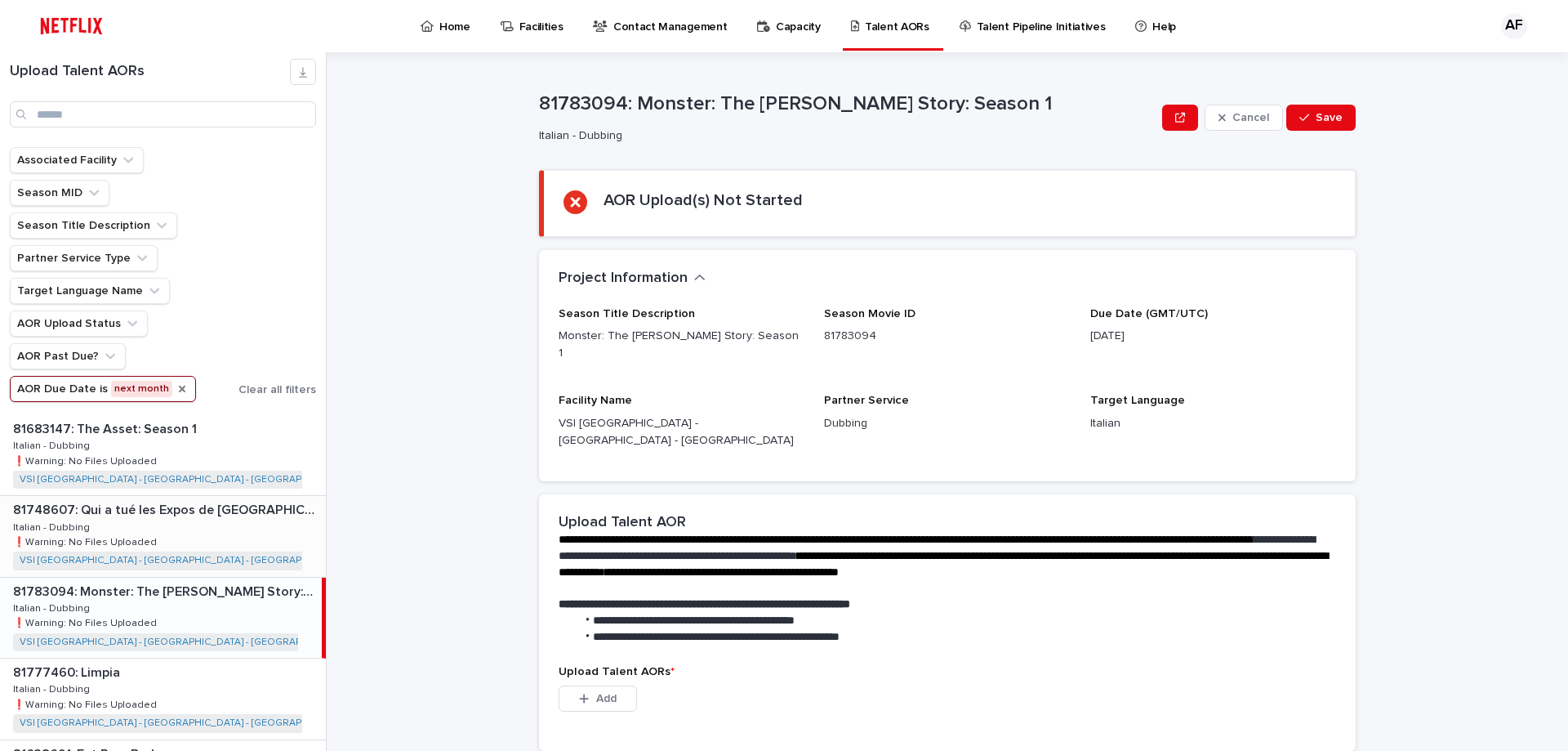
click at [190, 516] on p "81748607: Qui a tué les Expos de [GEOGRAPHIC_DATA]? (Who Killed the Montreal Ex…" at bounding box center [168, 508] width 309 height 19
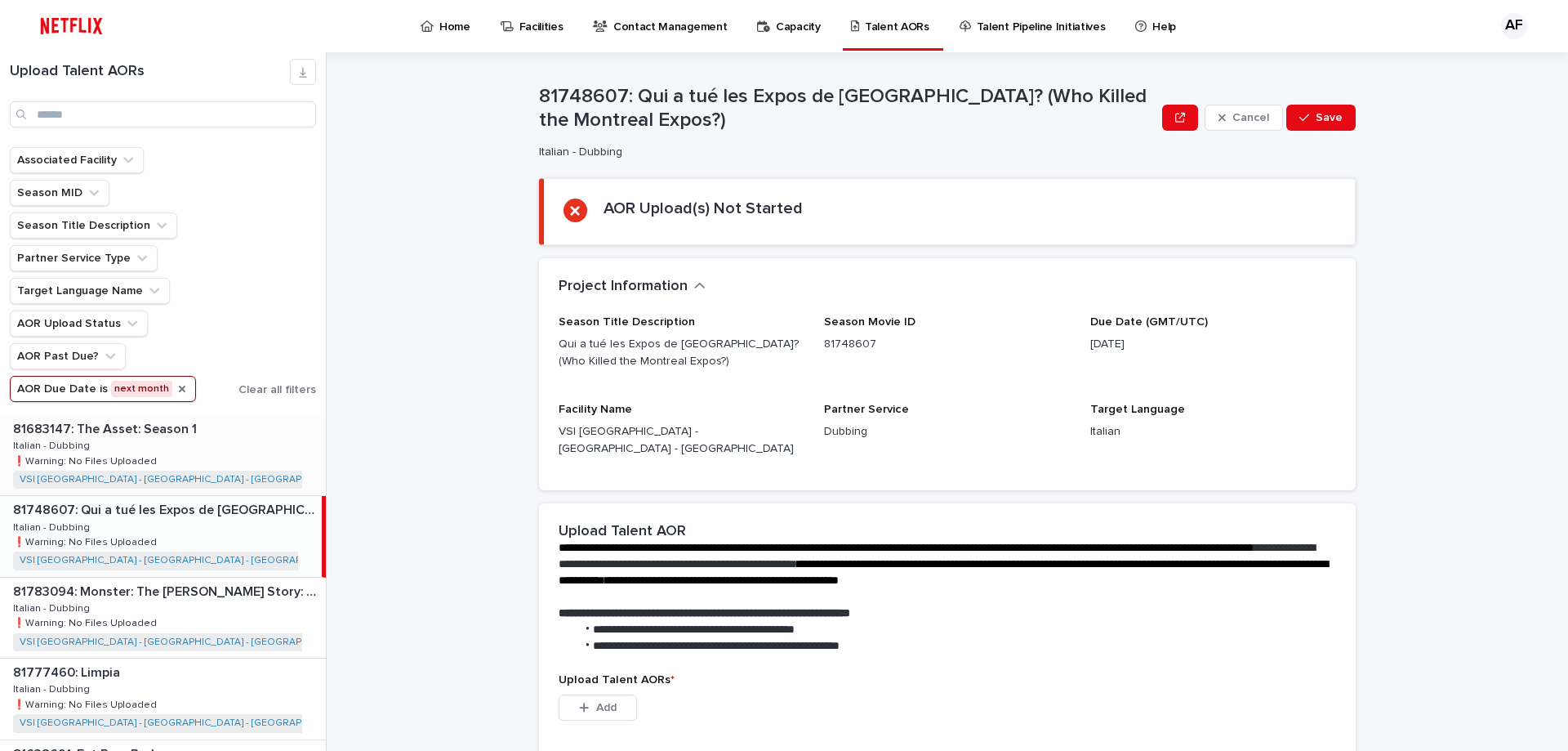
click at [93, 430] on p "81683147: The Asset: Season 1" at bounding box center [107, 427] width 187 height 19
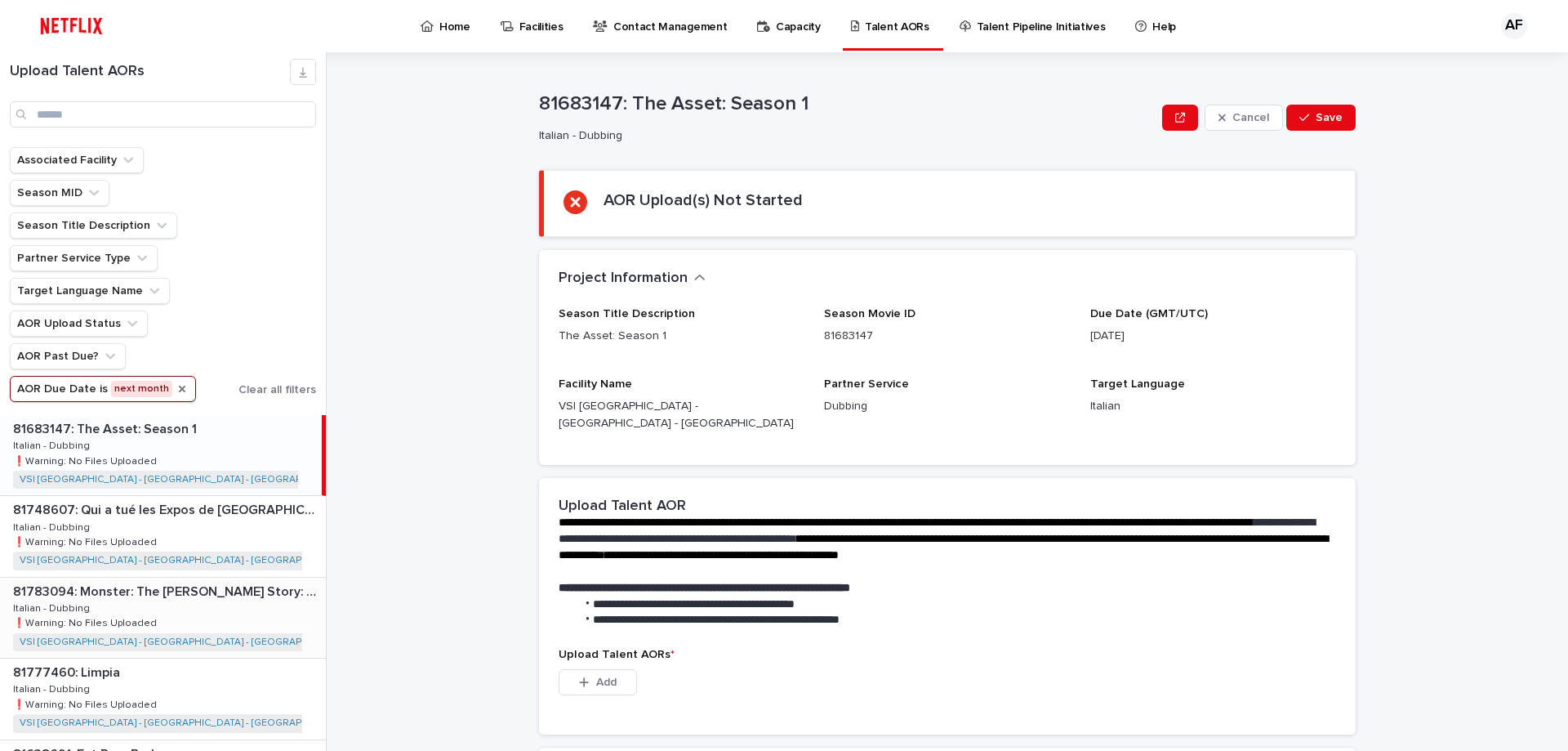
click at [135, 615] on p "❗️Warning: No Files Uploaded" at bounding box center [87, 621] width 147 height 15
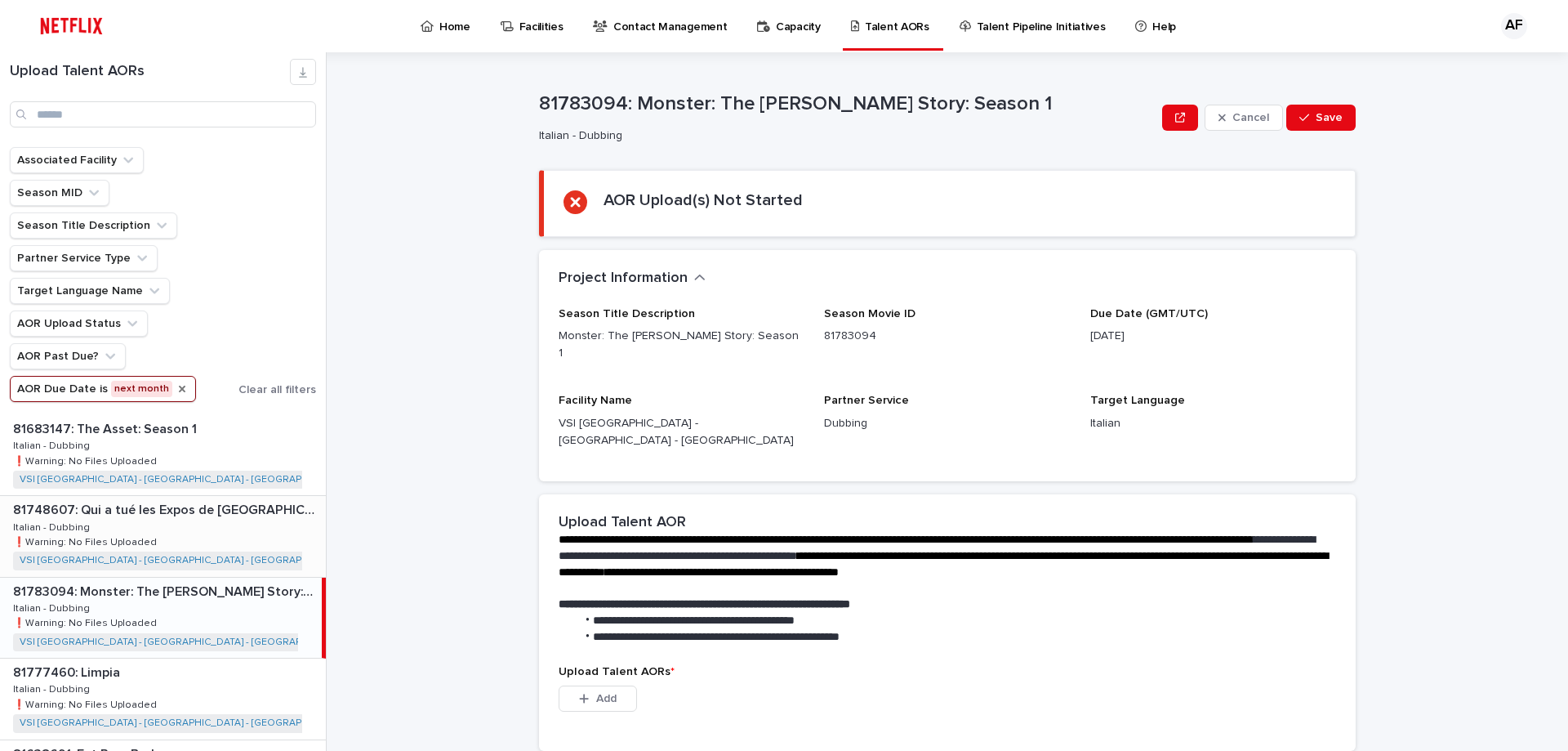
click at [158, 525] on div "81748607: Qui a tué les Expos de [GEOGRAPHIC_DATA]? (Who Killed the Montreal Ex…" at bounding box center [163, 535] width 326 height 80
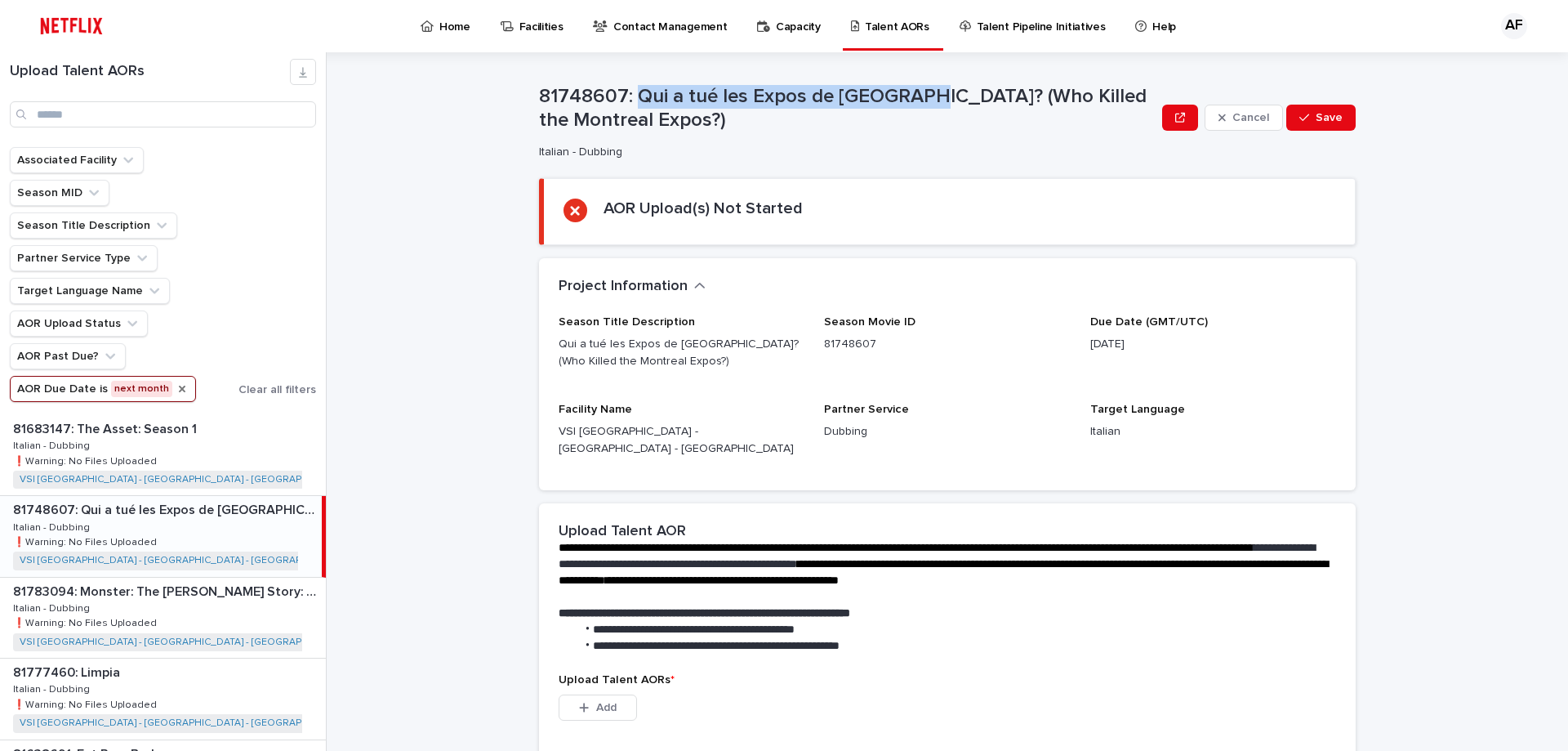
drag, startPoint x: 632, startPoint y: 92, endPoint x: 919, endPoint y: 107, distance: 287.4
click at [919, 107] on p "81748607: Qui a tué les Expos de [GEOGRAPHIC_DATA]? (Who Killed the Montreal Ex…" at bounding box center [847, 109] width 617 height 48
copy p "Qui a tué les Expos de [GEOGRAPHIC_DATA]?"
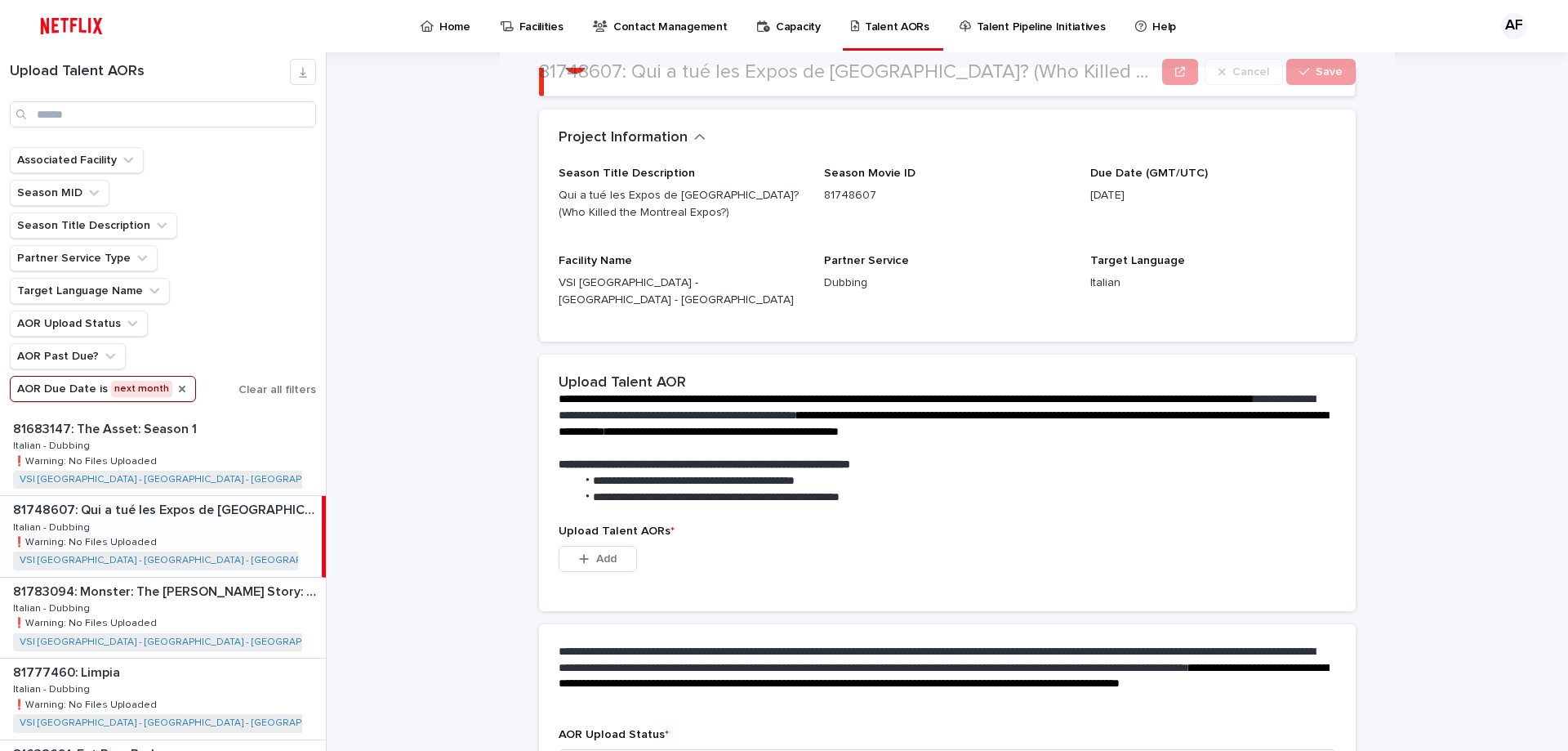
scroll to position [163, 0]
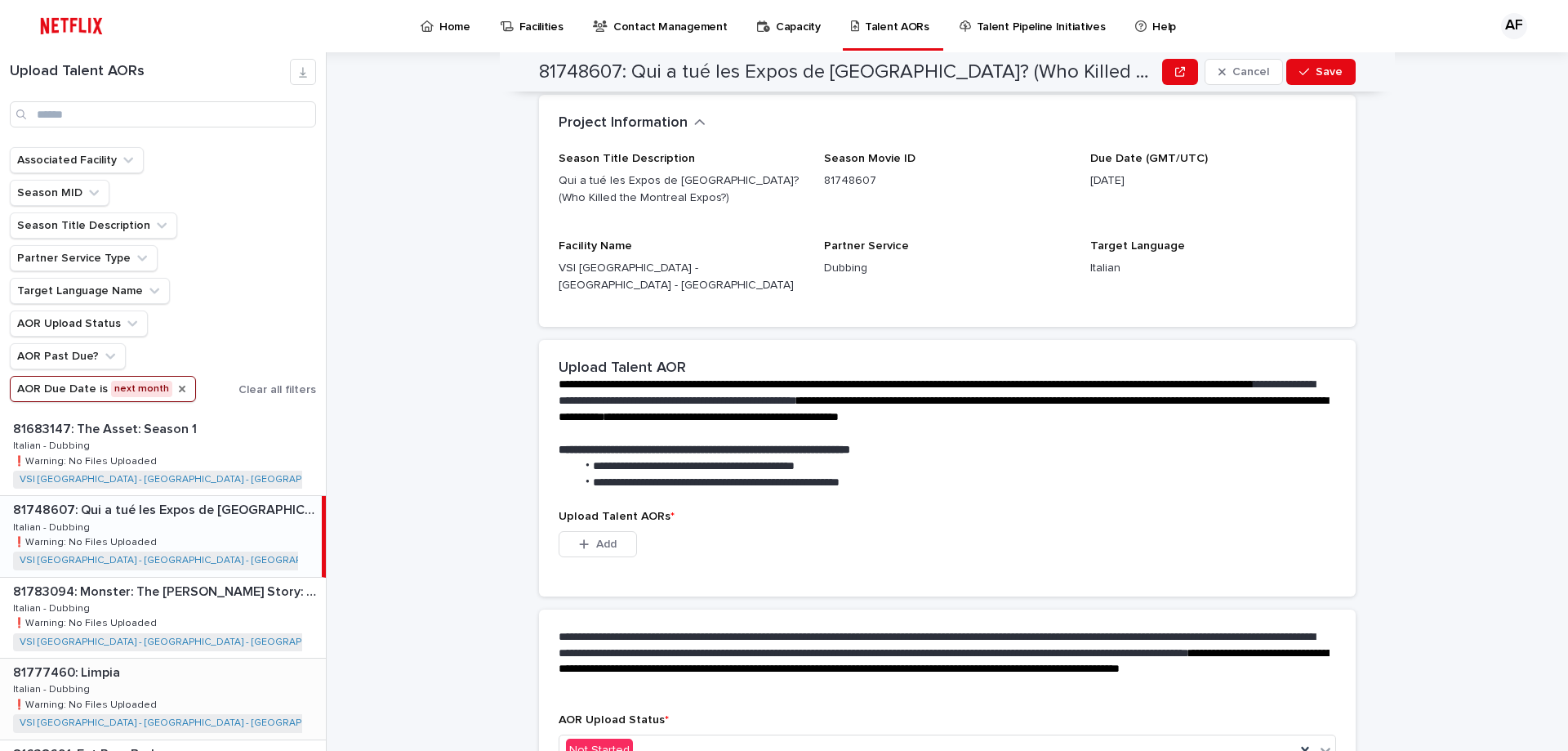
click at [172, 671] on p at bounding box center [166, 673] width 307 height 16
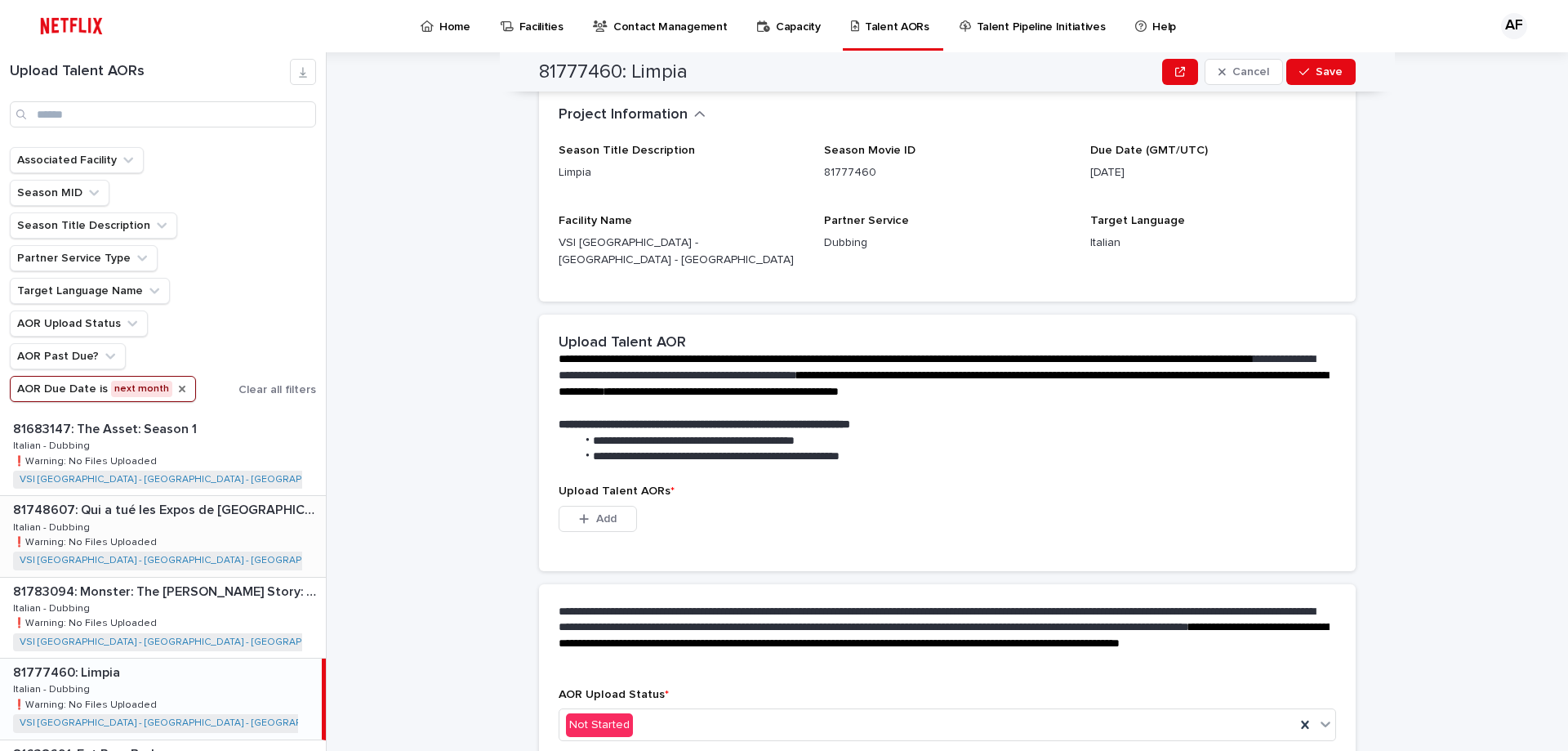
click at [137, 530] on div "81748607: Qui a tué les Expos de [GEOGRAPHIC_DATA]? (Who Killed the Montreal Ex…" at bounding box center [163, 535] width 326 height 80
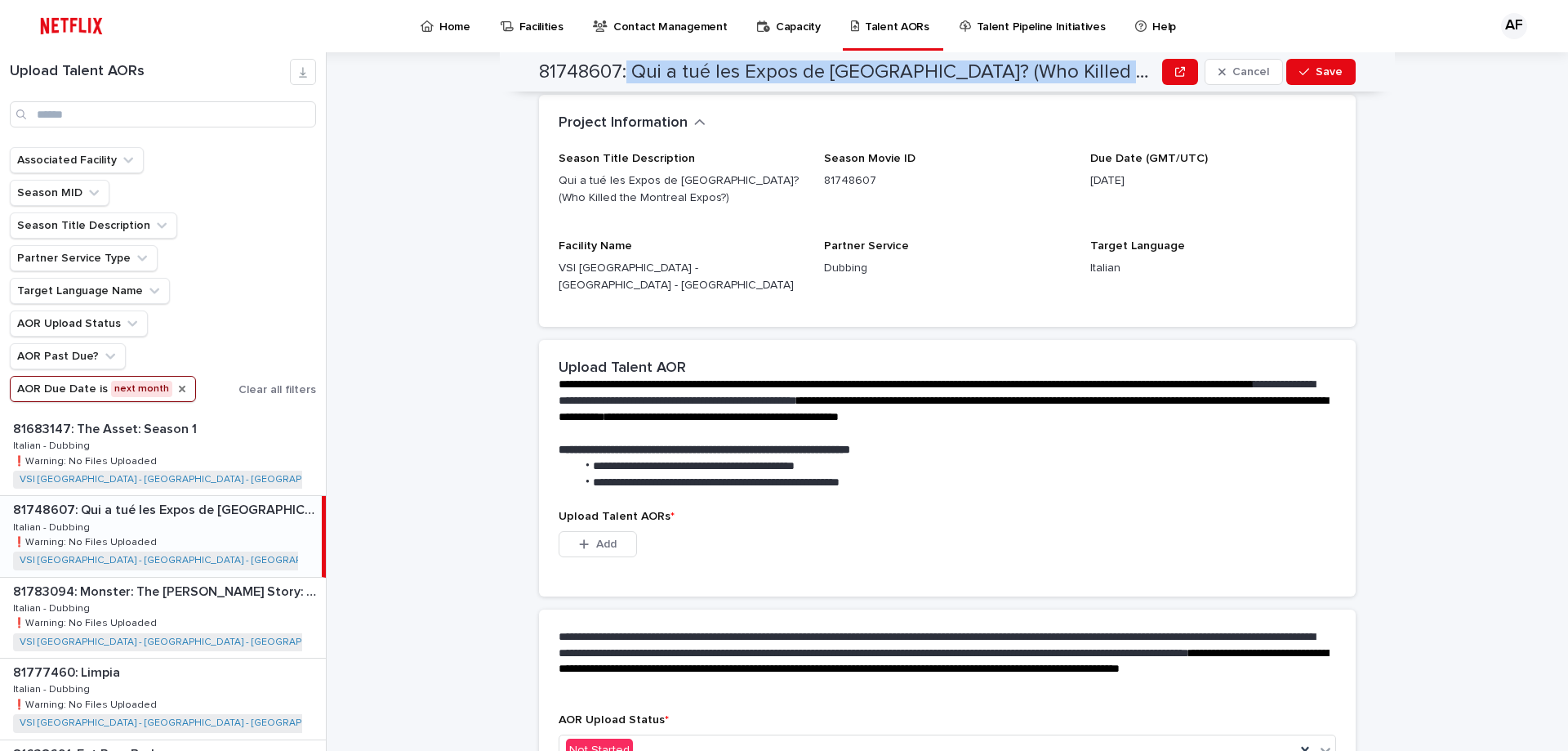
drag, startPoint x: 624, startPoint y: 64, endPoint x: 1090, endPoint y: 72, distance: 466.1
click at [1096, 72] on h2 "81748607: Qui a tué les Expos de [GEOGRAPHIC_DATA]? (Who Killed the Montreal Ex…" at bounding box center [847, 72] width 617 height 24
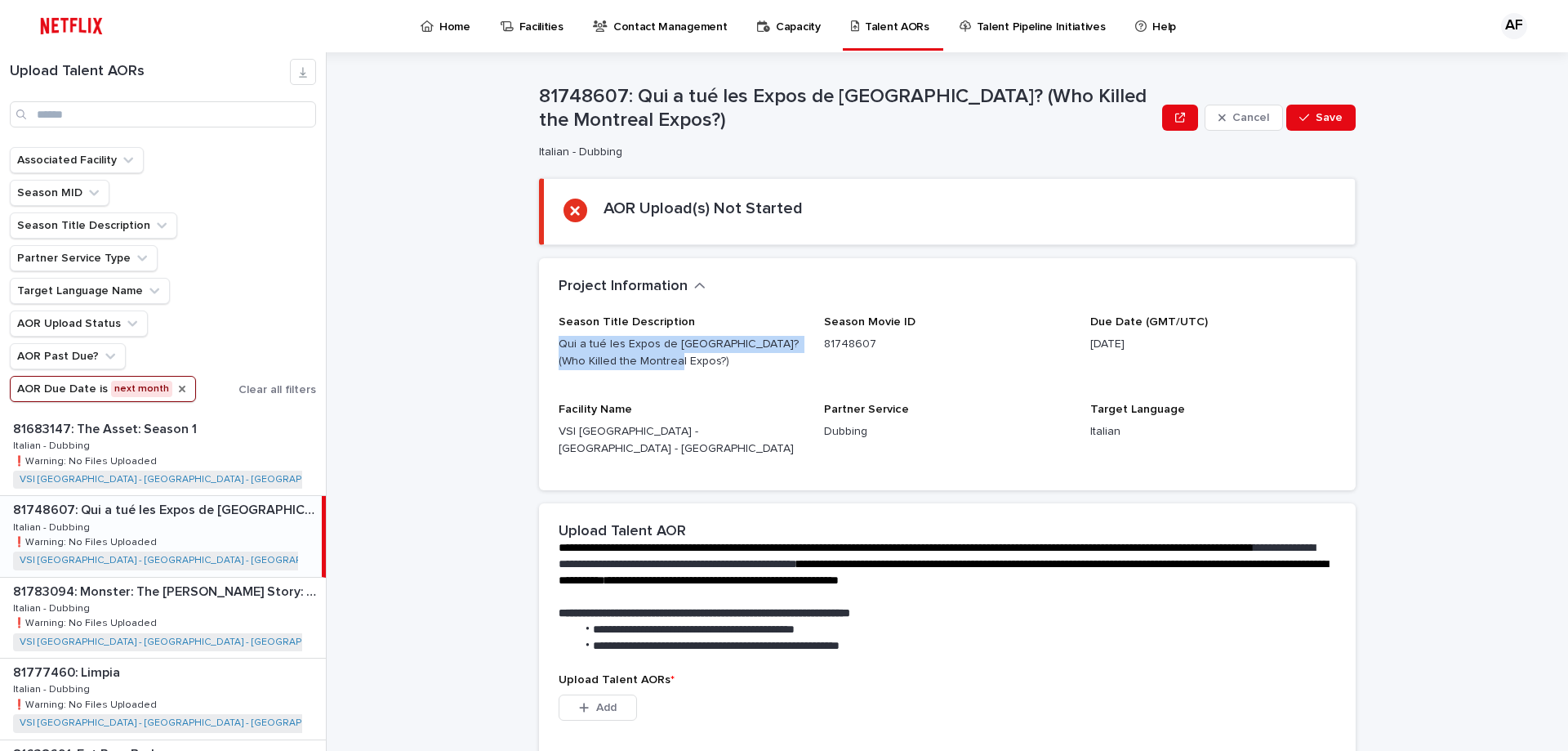
drag, startPoint x: 640, startPoint y: 359, endPoint x: 546, endPoint y: 334, distance: 97.3
click at [546, 334] on div "Season Title Description Qui a tué les Expos de [GEOGRAPHIC_DATA]? (Who Killed …" at bounding box center [947, 403] width 817 height 175
copy p "Qui a tué les Expos de [GEOGRAPHIC_DATA]? (Who Killed the Montreal Expos?)"
click at [99, 104] on input "Search" at bounding box center [163, 115] width 307 height 27
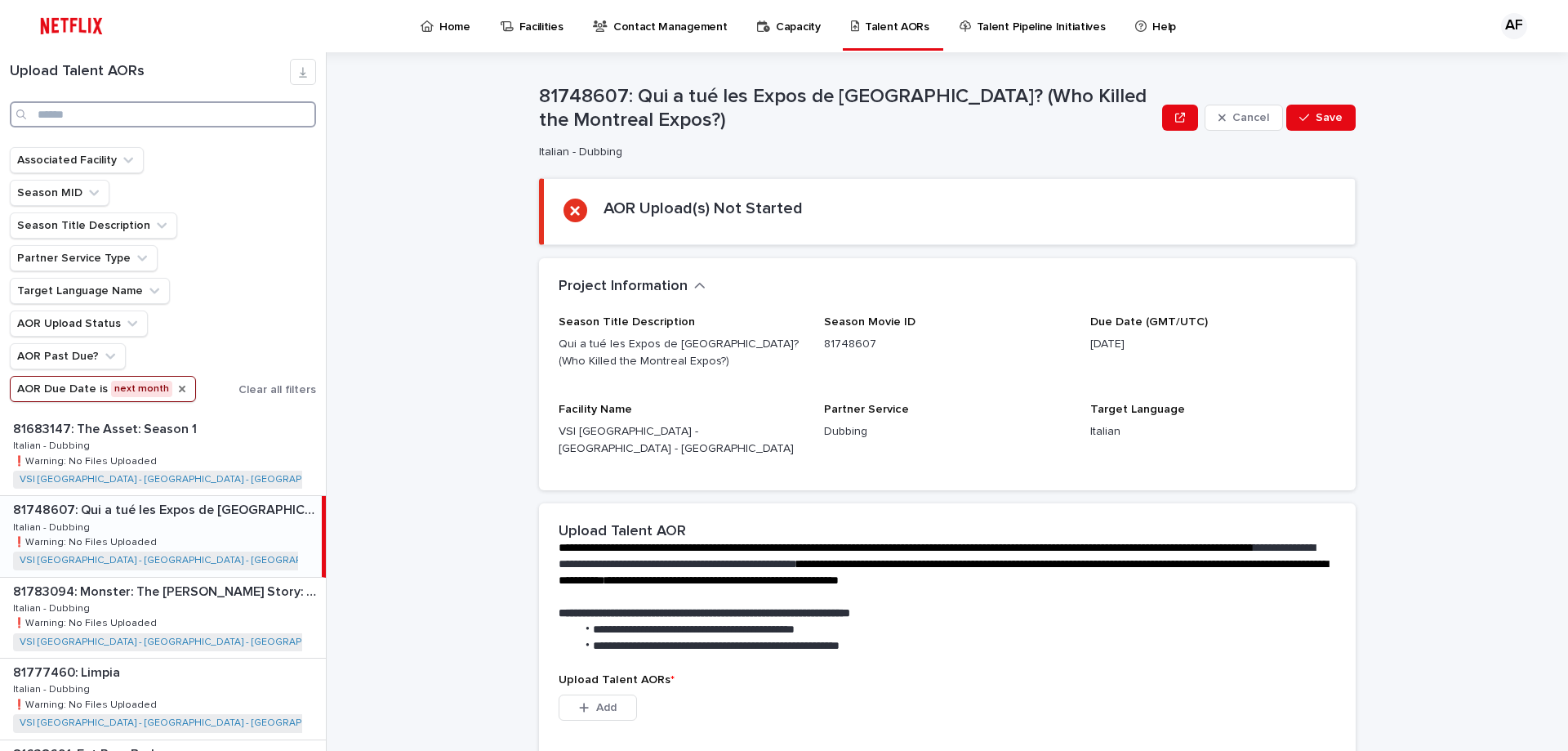
paste input "**********"
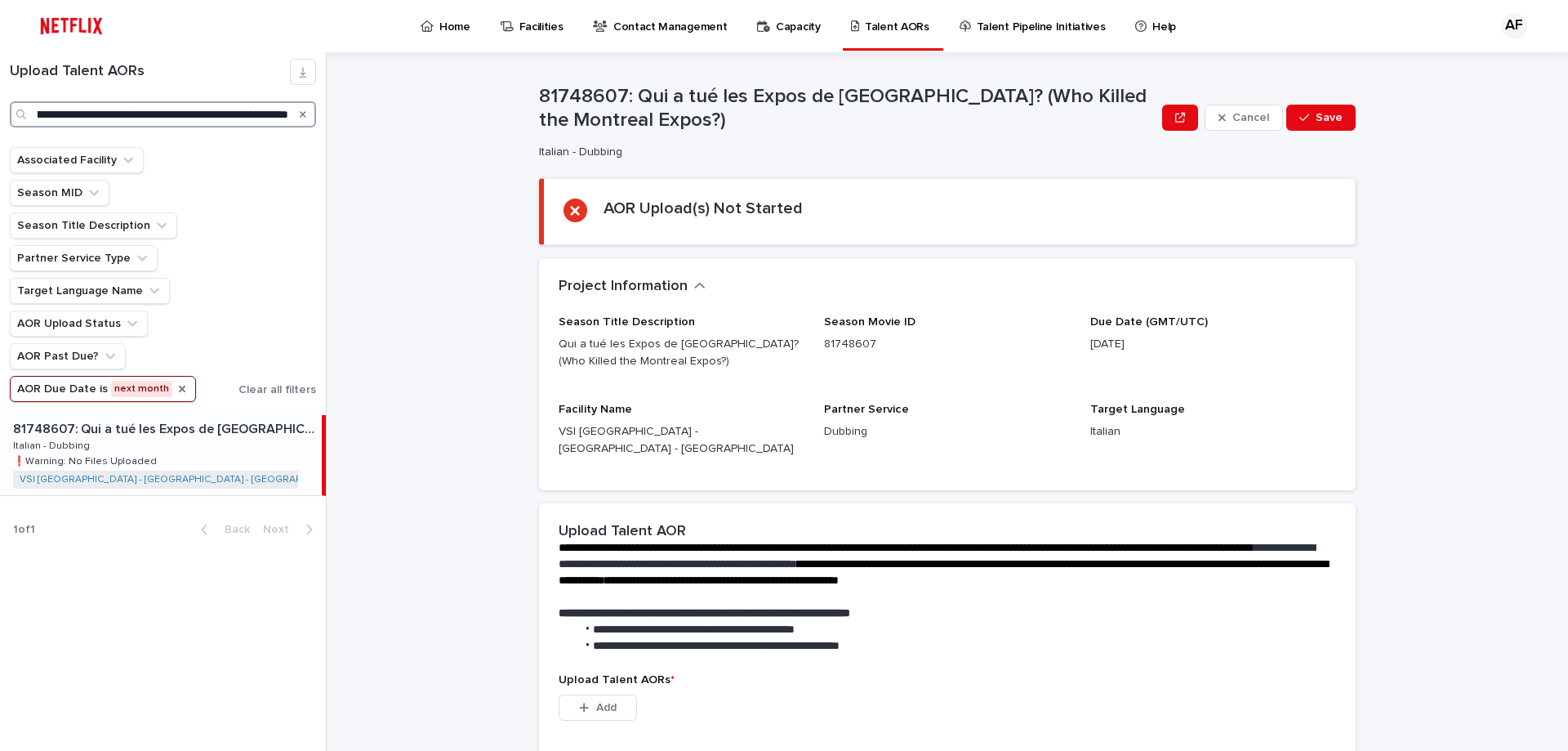
type input "**********"
click at [97, 454] on p "❗️Warning: No Files Uploaded" at bounding box center [87, 459] width 147 height 15
drag, startPoint x: 33, startPoint y: 114, endPoint x: 48, endPoint y: 113, distance: 15.0
click at [48, 113] on div "**********" at bounding box center [163, 115] width 307 height 27
click at [159, 459] on div "81748607: Qui a tué les Expos de [GEOGRAPHIC_DATA]? (Who Killed the Montreal Ex…" at bounding box center [161, 455] width 322 height 80
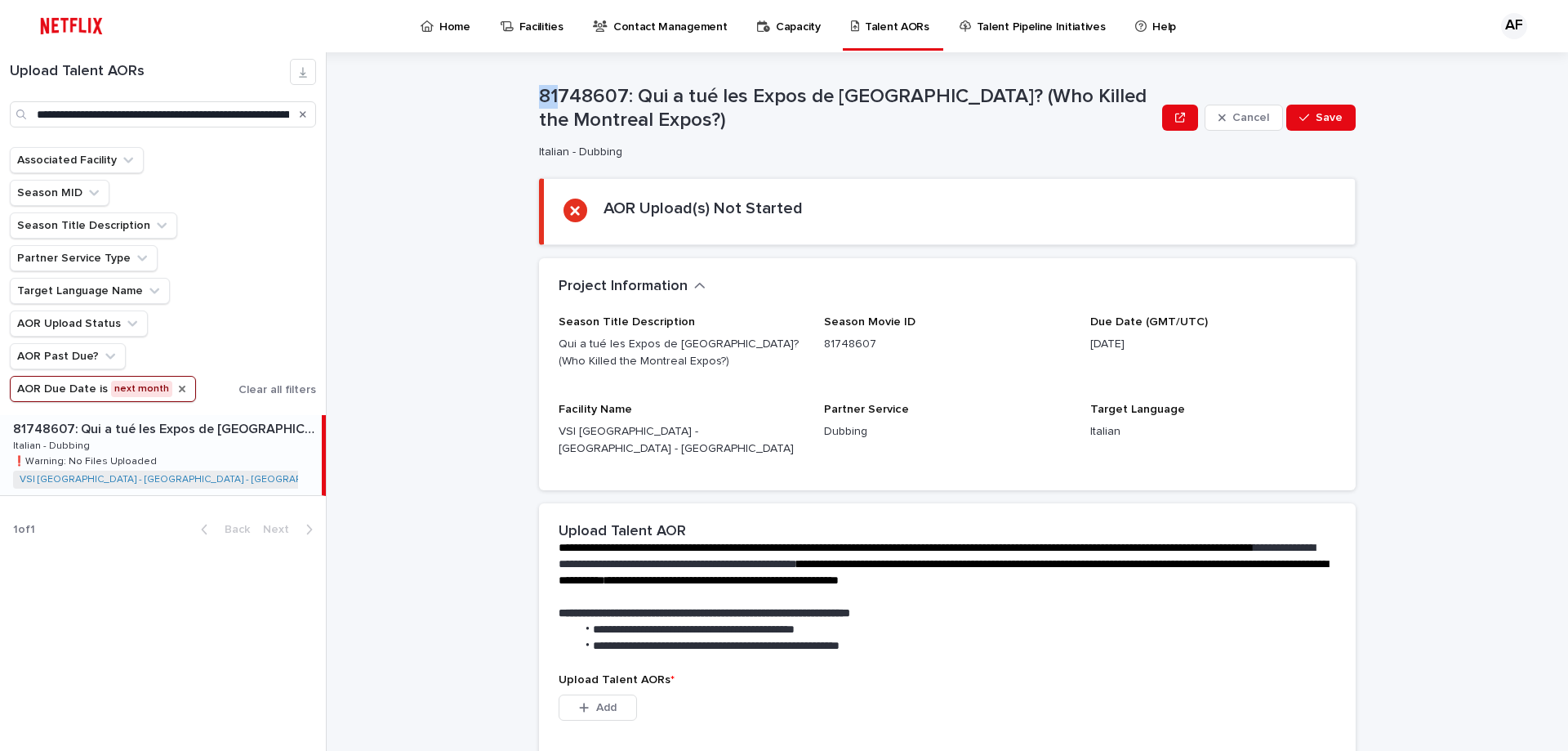
drag, startPoint x: 534, startPoint y: 91, endPoint x: 556, endPoint y: 91, distance: 22.0
click at [556, 91] on p "81748607: Qui a tué les Expos de [GEOGRAPHIC_DATA]? (Who Killed the Montreal Ex…" at bounding box center [847, 109] width 617 height 48
click at [569, 102] on p "81748607: Qui a tué les Expos de [GEOGRAPHIC_DATA]? (Who Killed the Montreal Ex…" at bounding box center [847, 109] width 617 height 48
click at [178, 387] on icon "AOR Due Date" at bounding box center [181, 388] width 6 height 6
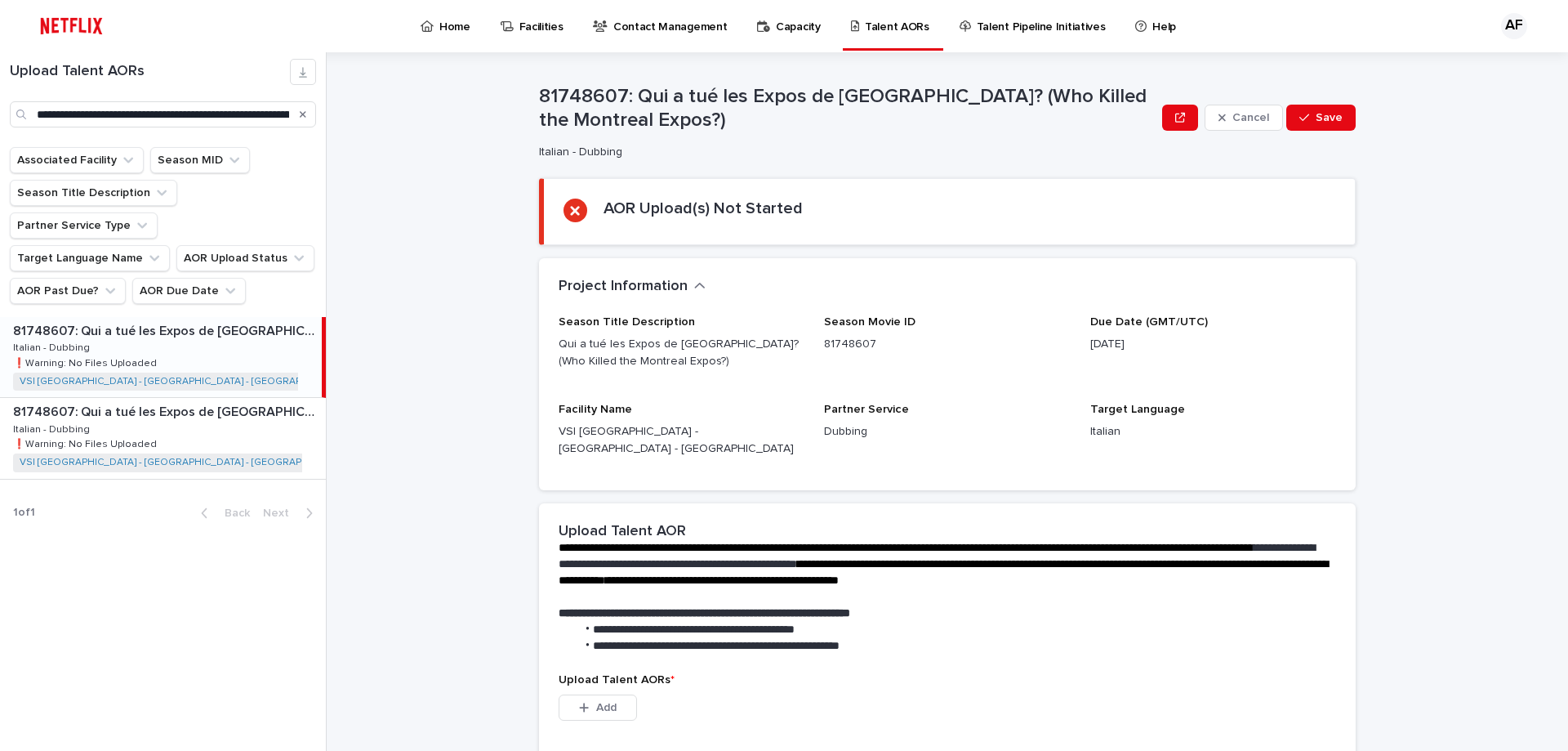
click at [146, 329] on div "81748607: Qui a tué les Expos de [GEOGRAPHIC_DATA]? (Who Killed the Montreal Ex…" at bounding box center [161, 357] width 322 height 80
click at [173, 398] on div "81748607: Qui a tué les Expos de [GEOGRAPHIC_DATA]? (Who Killed the Montreal Ex…" at bounding box center [163, 437] width 326 height 80
click at [208, 401] on p "81748607: Qui a tué les Expos de [GEOGRAPHIC_DATA]? (Who Killed the Montreal Ex…" at bounding box center [166, 410] width 306 height 19
click at [191, 317] on div "81748607: Qui a tué les Expos de [GEOGRAPHIC_DATA]? (Who Killed the Montreal Ex…" at bounding box center [163, 357] width 326 height 80
click at [180, 398] on div "81748607: Qui a tué les Expos de [GEOGRAPHIC_DATA]? (Who Killed the Montreal Ex…" at bounding box center [163, 437] width 326 height 80
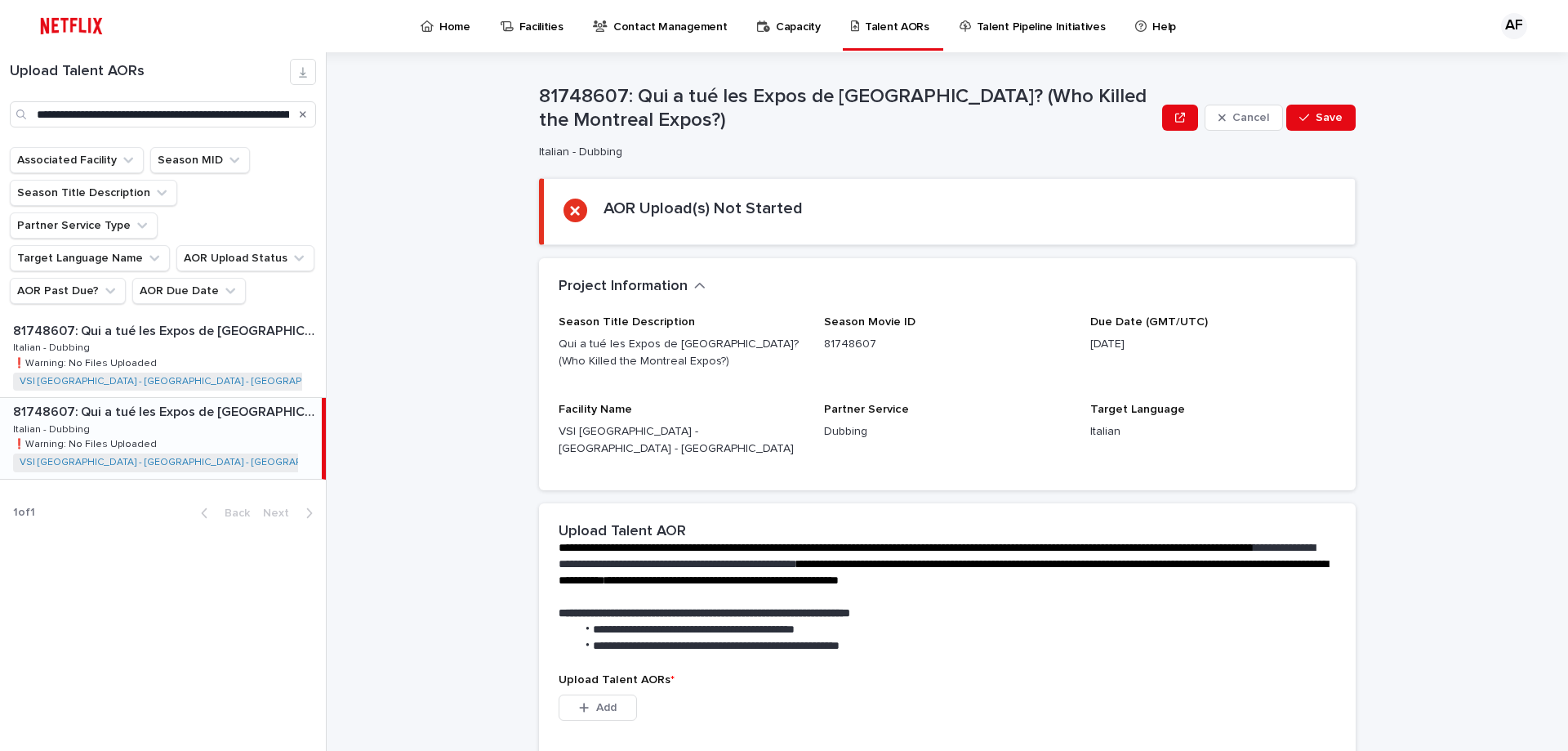
click at [412, 749] on div "**********" at bounding box center [957, 401] width 1222 height 698
click at [254, 324] on div "81748607: Qui a tué les Expos de [GEOGRAPHIC_DATA]? (Who Killed the Montreal Ex…" at bounding box center [163, 357] width 326 height 80
click at [301, 110] on icon "Search" at bounding box center [302, 114] width 6 height 10
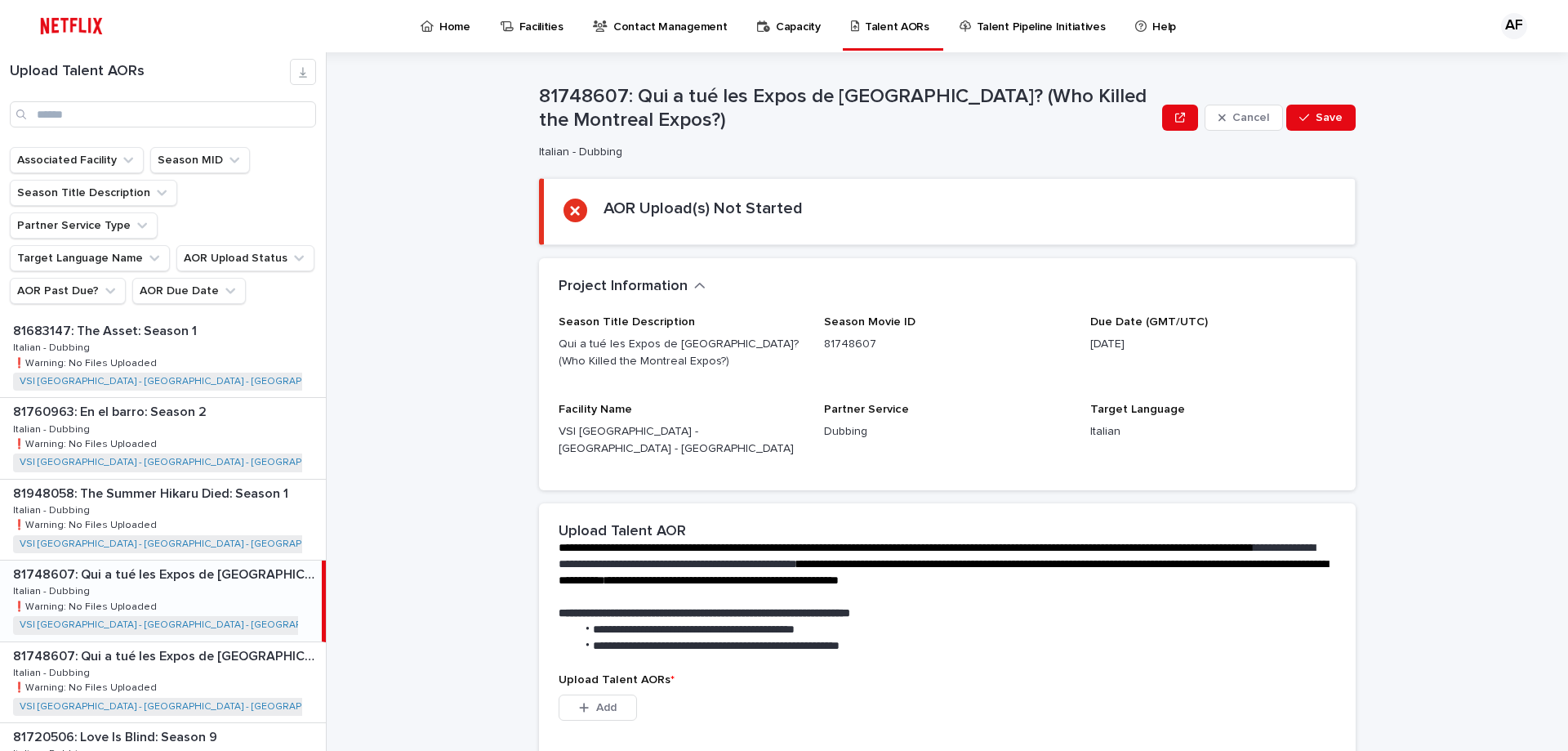
click at [447, 21] on p "Home" at bounding box center [454, 17] width 31 height 34
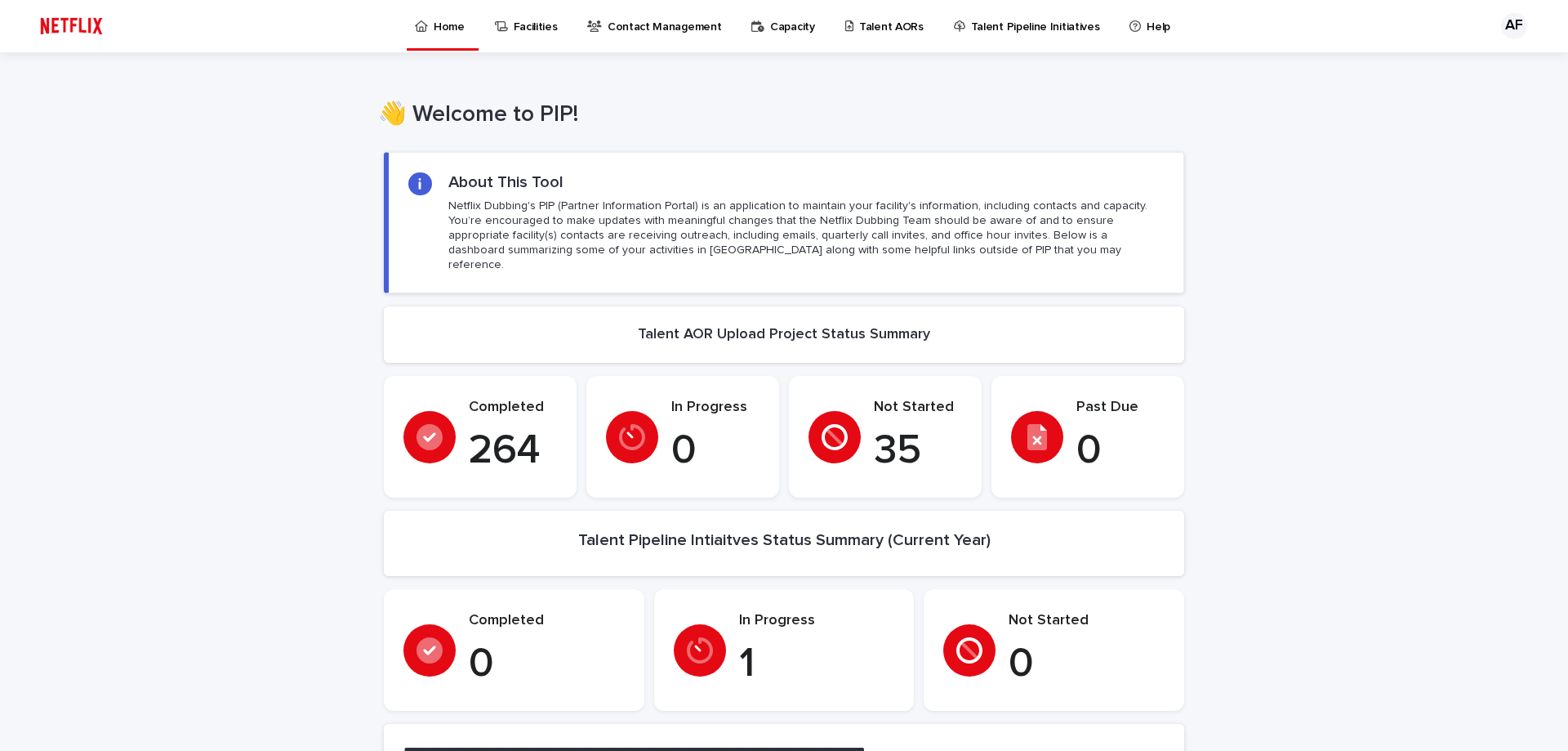
click at [535, 25] on p "Facilities" at bounding box center [536, 17] width 44 height 34
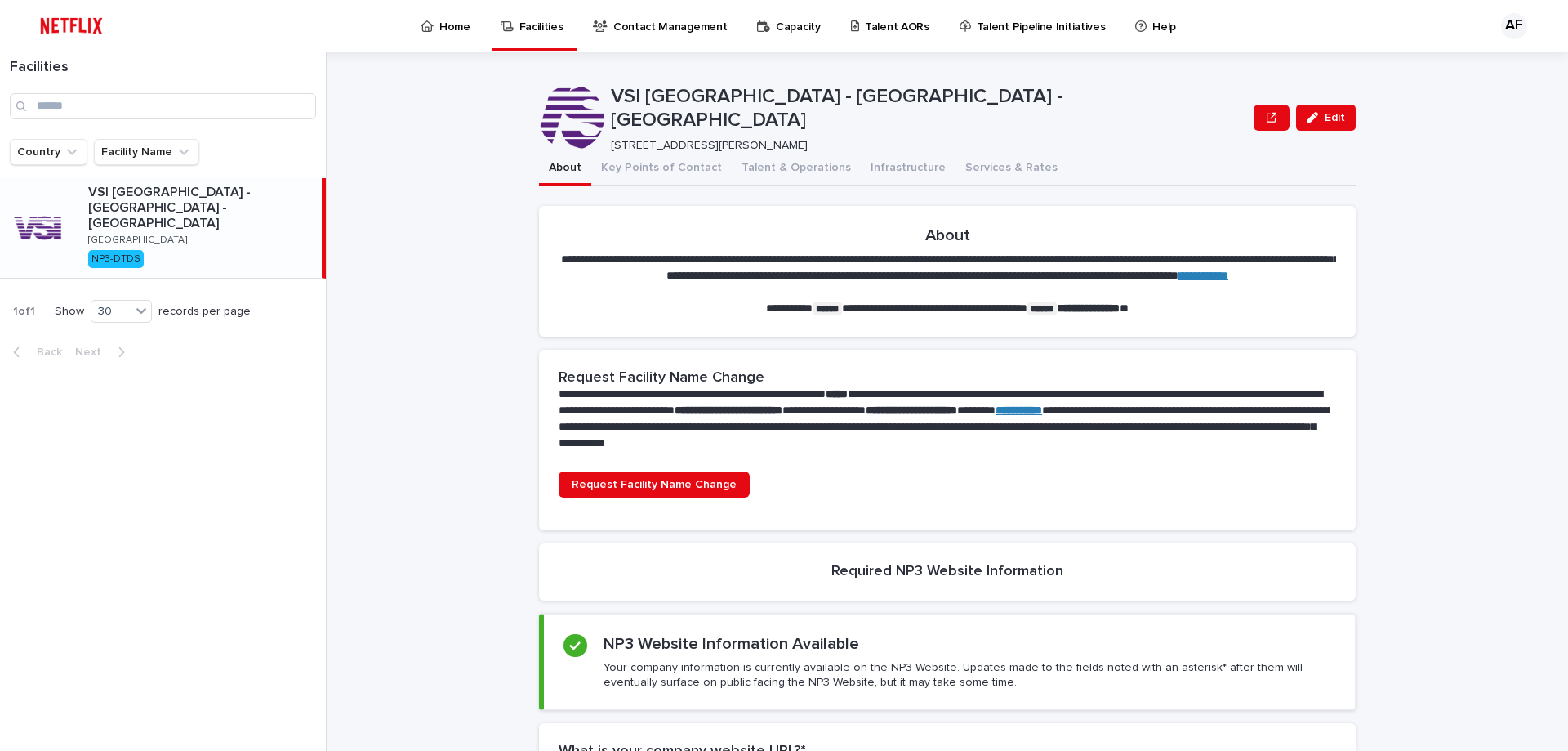
click at [666, 36] on link "Contact Management" at bounding box center [663, 25] width 143 height 50
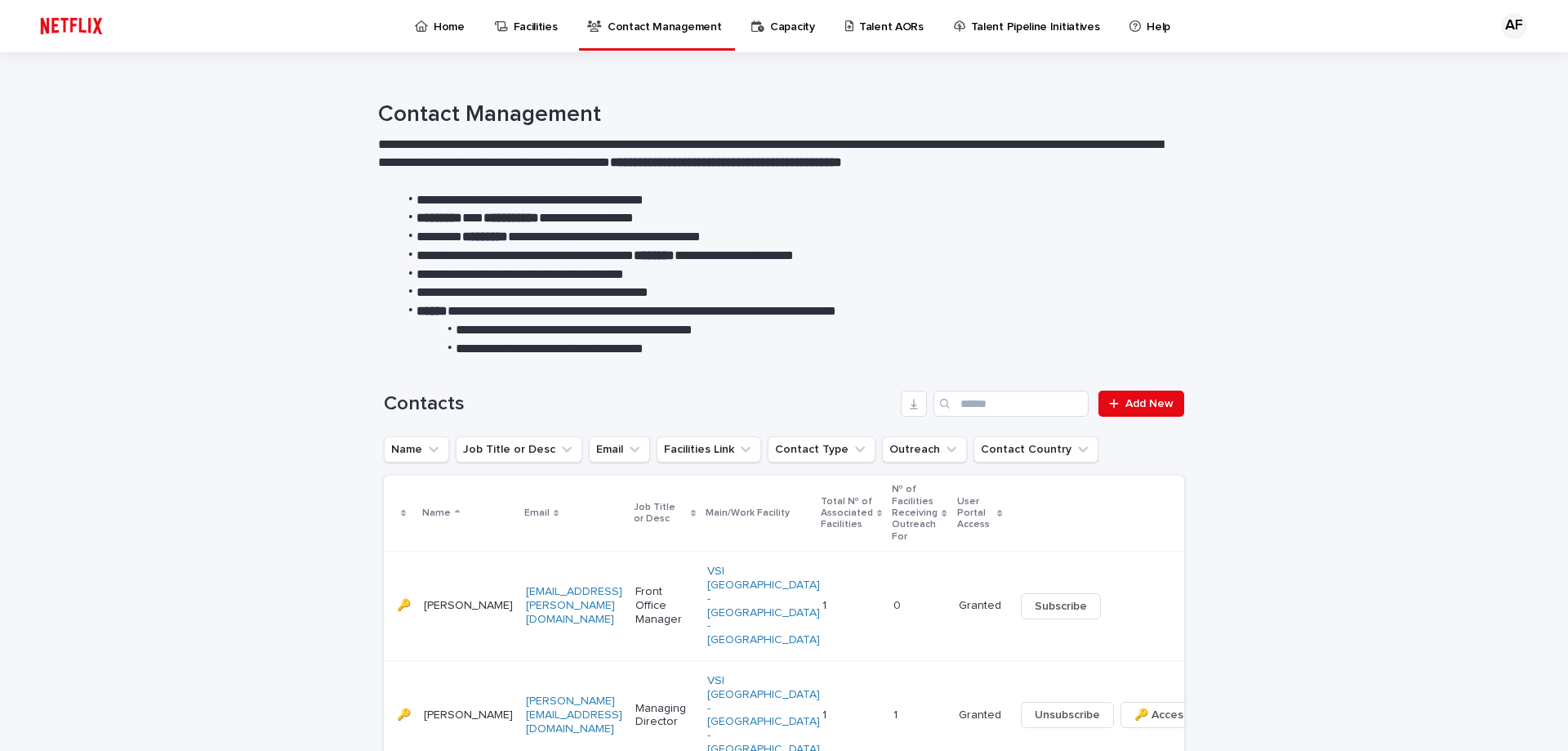
click at [431, 18] on div "Home" at bounding box center [443, 17] width 59 height 34
